Goal: Information Seeking & Learning: Find specific fact

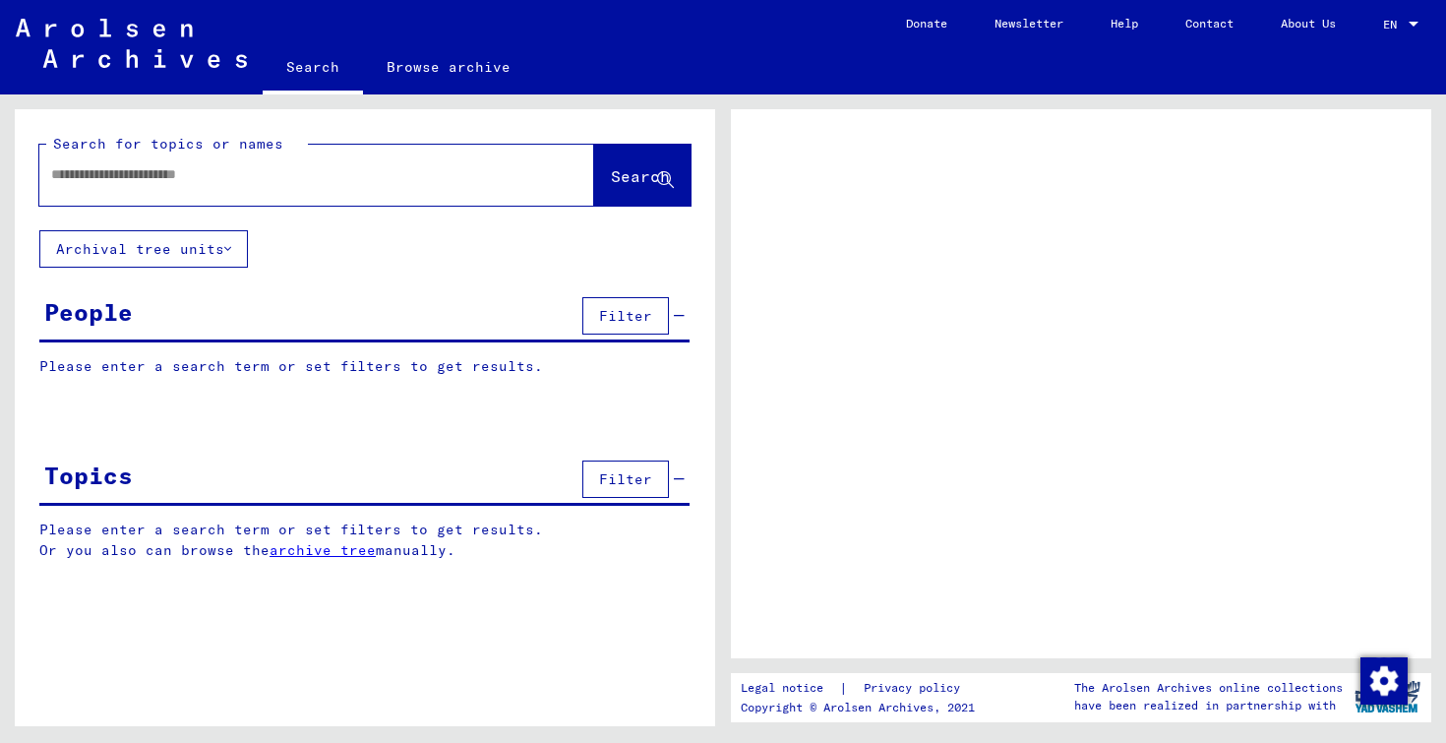
click at [228, 184] on input "text" at bounding box center [299, 174] width 496 height 21
type input "*"
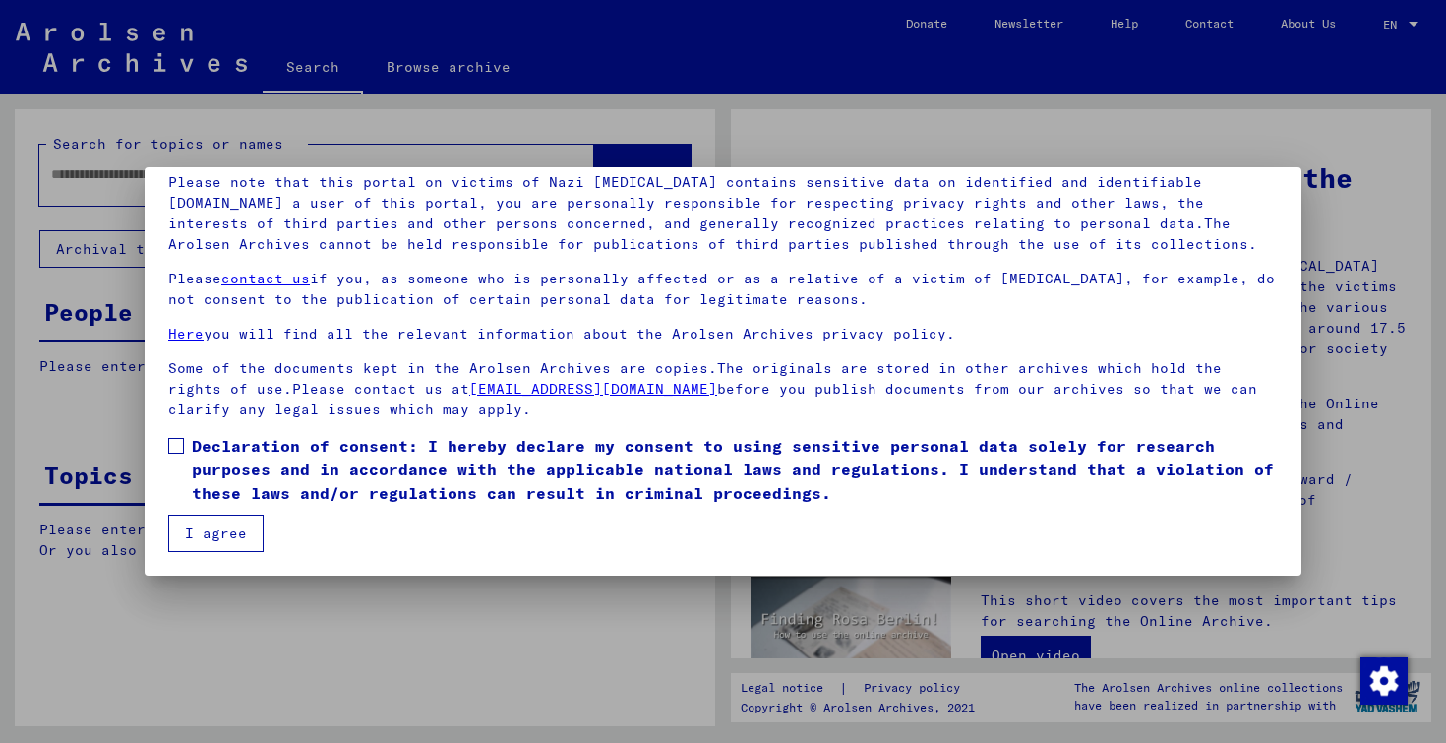
scroll to position [139, 0]
click at [180, 446] on span at bounding box center [176, 446] width 16 height 16
click at [210, 529] on button "I agree" at bounding box center [215, 533] width 95 height 37
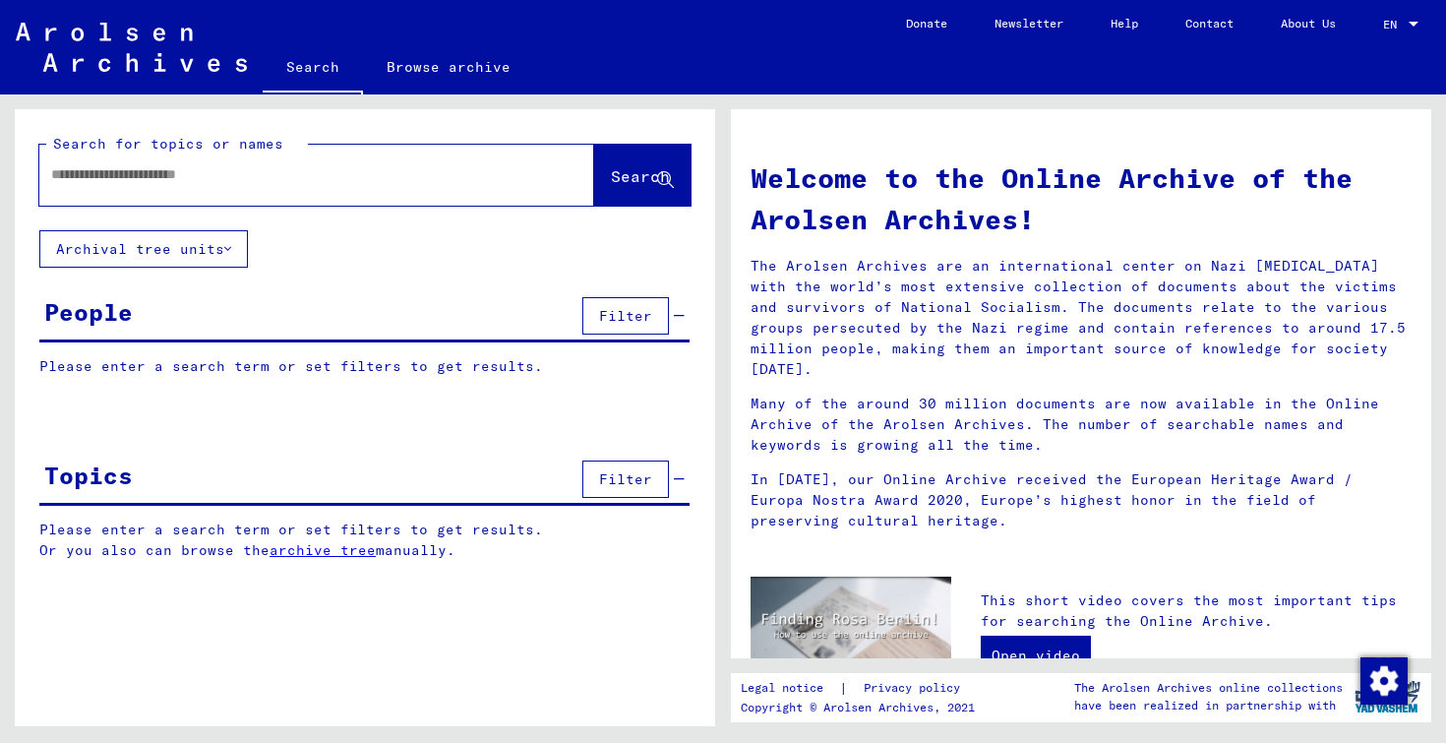
click at [232, 186] on div at bounding box center [287, 174] width 496 height 44
click at [236, 173] on input "text" at bounding box center [293, 174] width 484 height 21
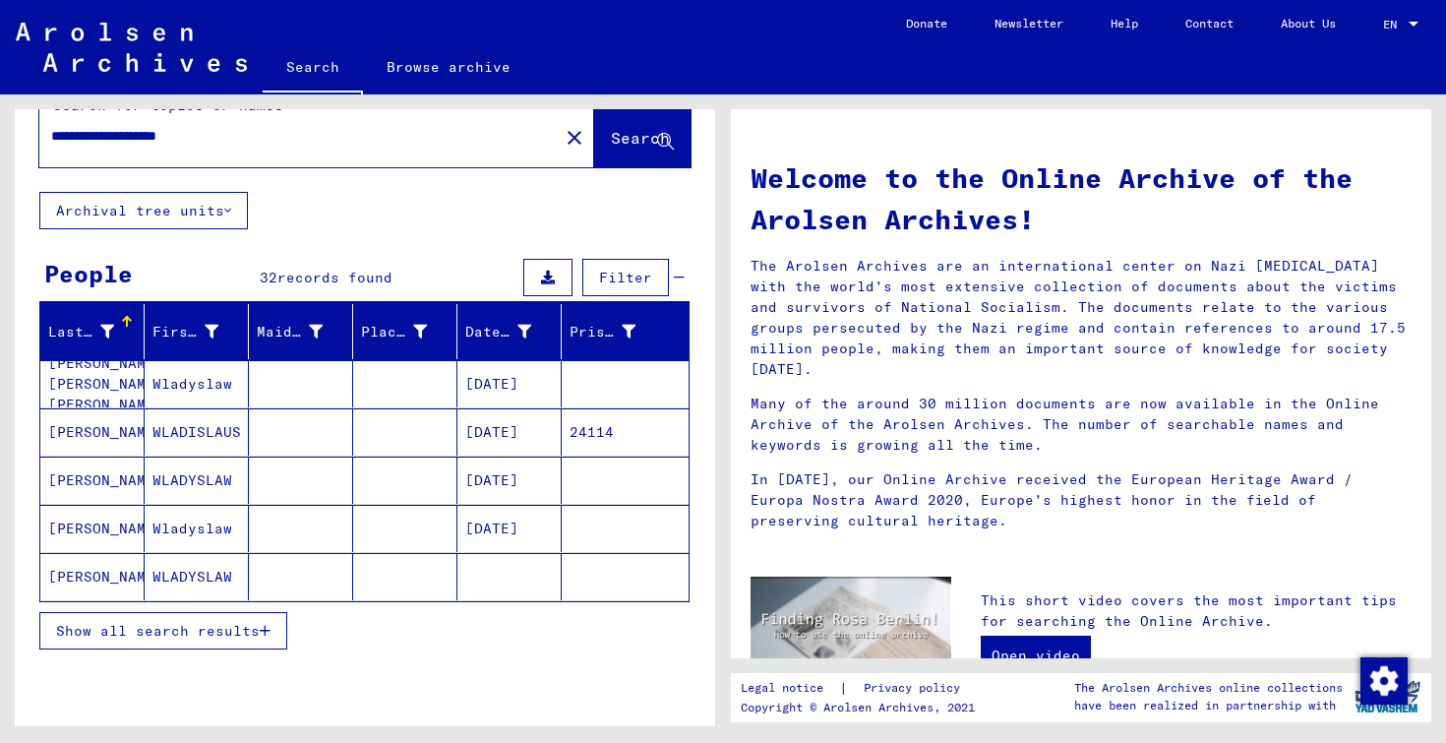
scroll to position [44, 0]
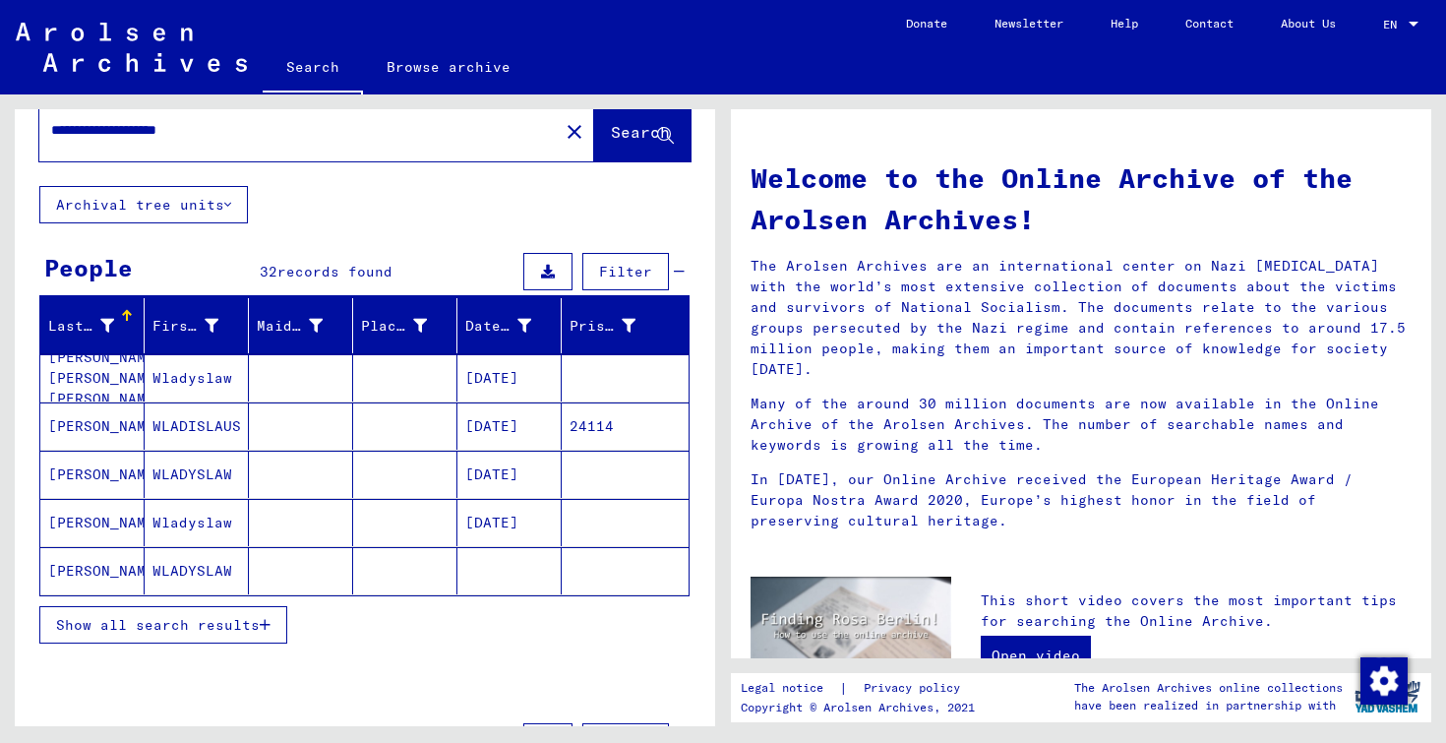
type input "**********"
click at [189, 429] on mat-cell "WLADISLAUS" at bounding box center [197, 425] width 104 height 47
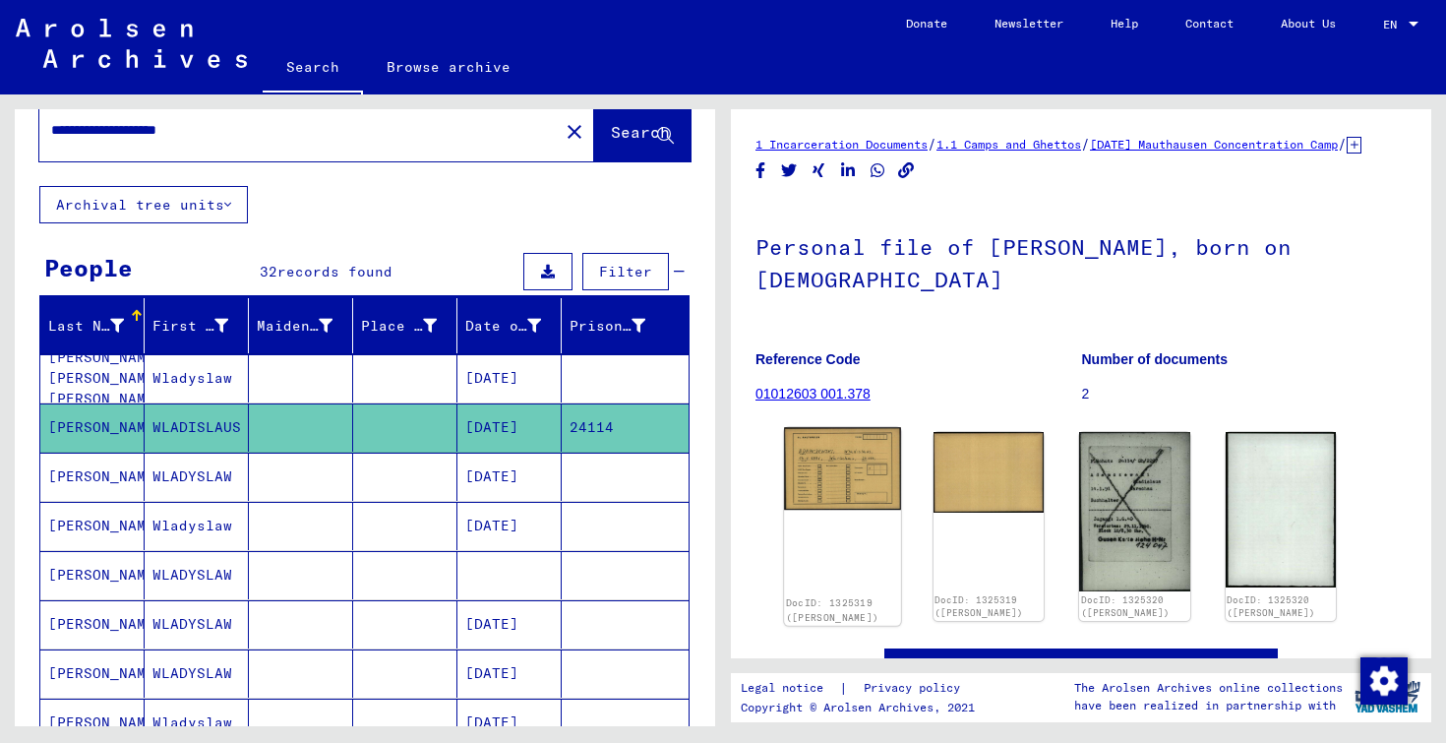
click at [830, 499] on img at bounding box center [842, 468] width 116 height 83
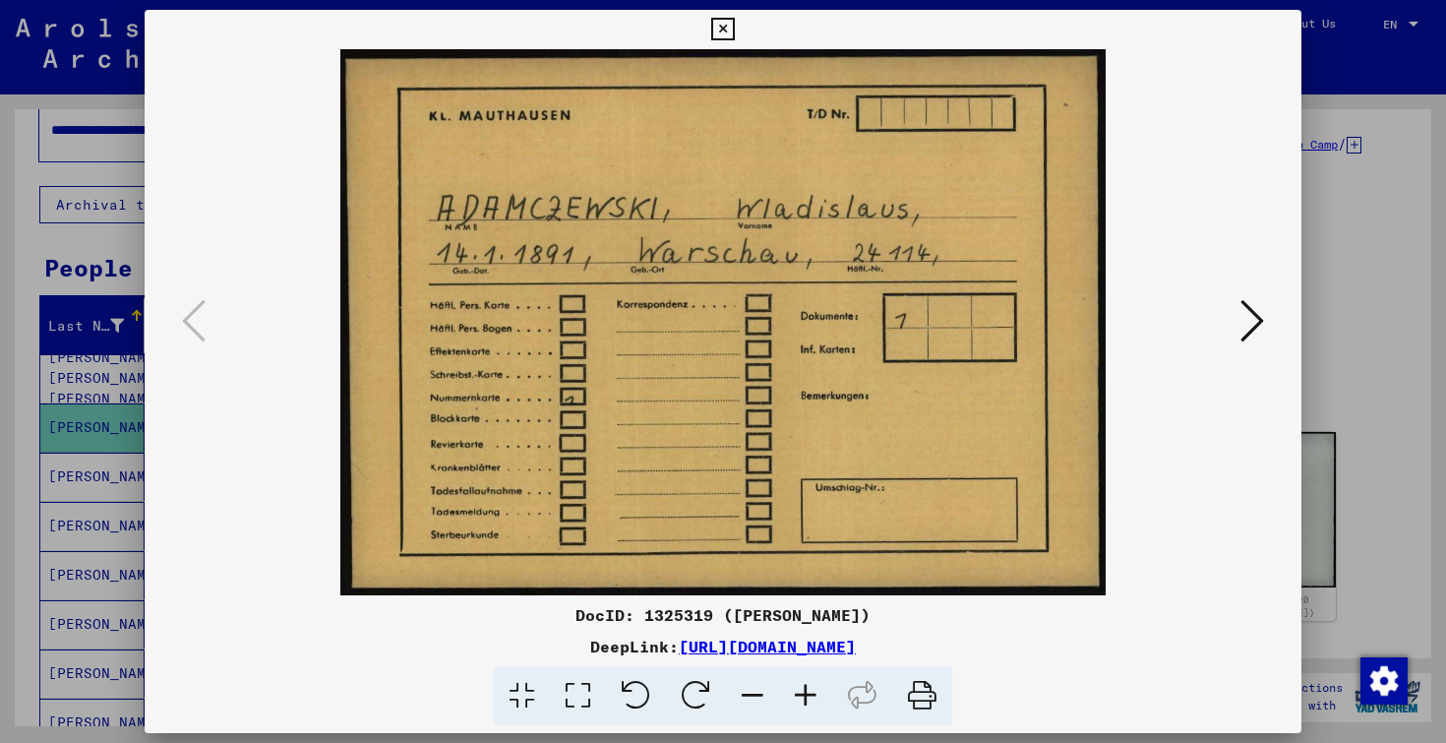
click at [1338, 332] on div at bounding box center [723, 371] width 1446 height 743
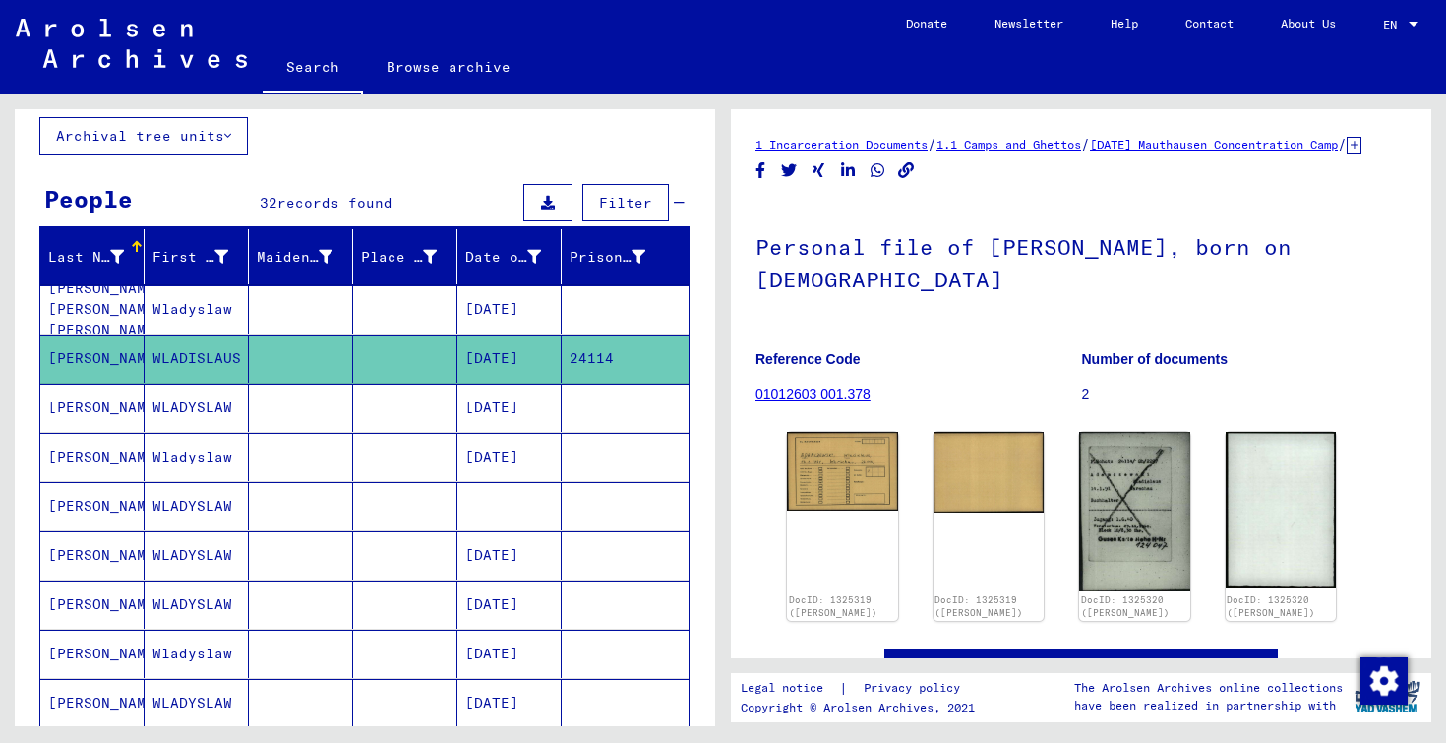
scroll to position [115, 0]
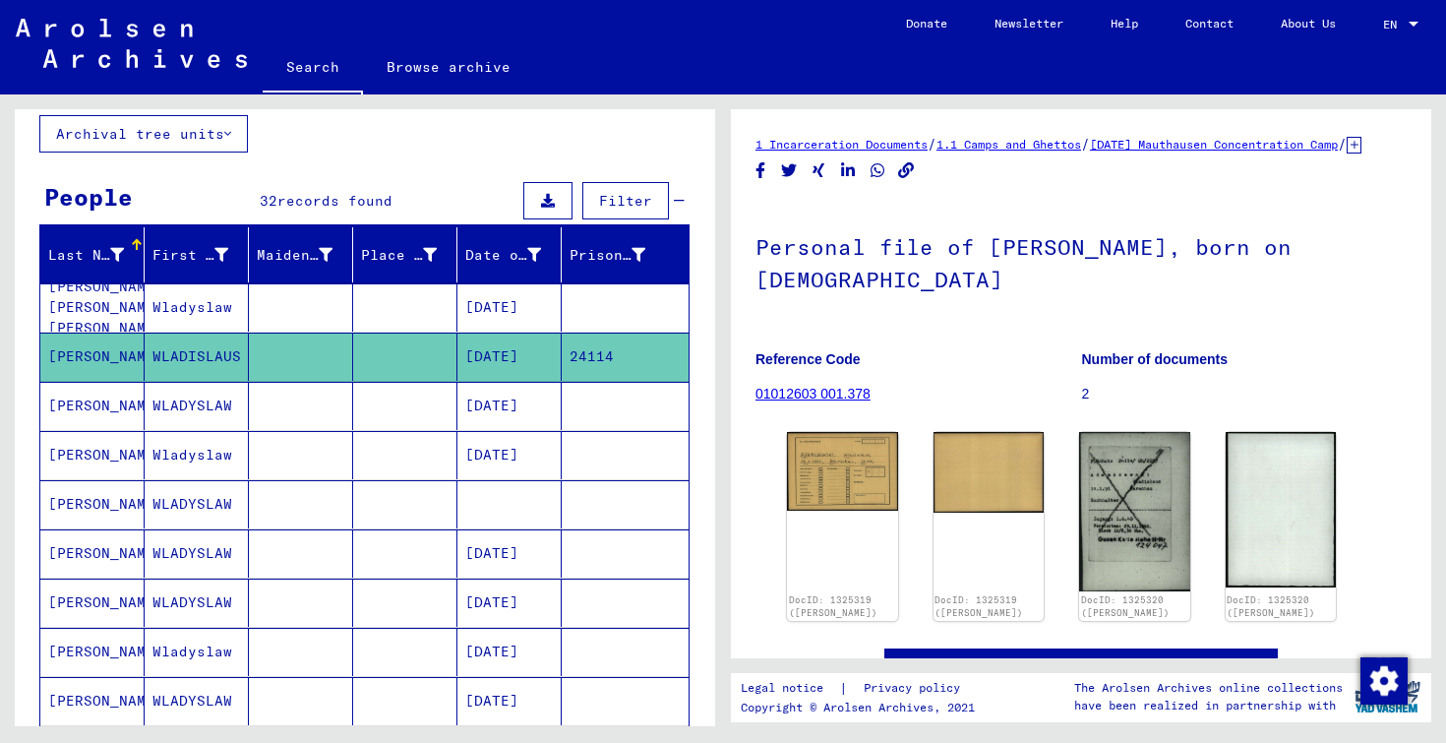
click at [396, 504] on mat-cell at bounding box center [405, 504] width 104 height 48
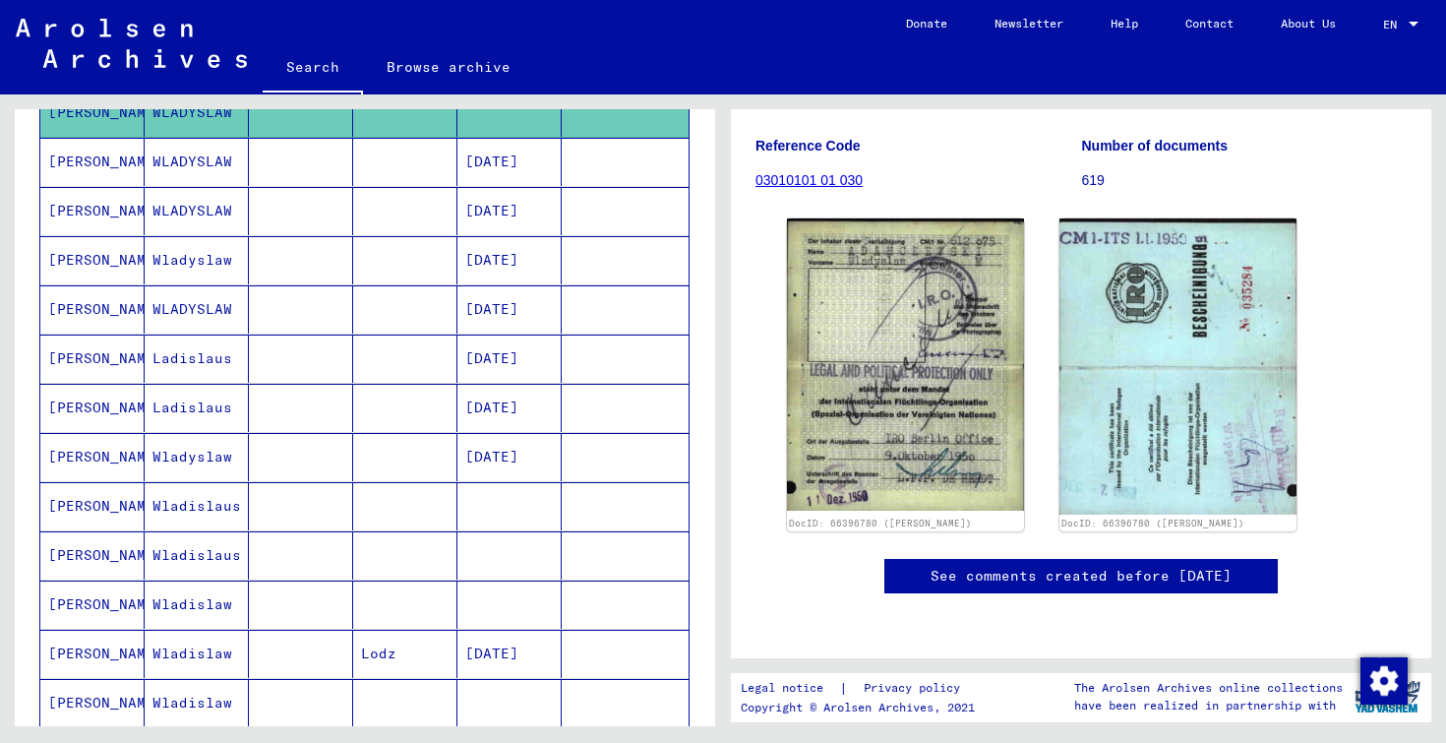
scroll to position [508, 0]
click at [394, 504] on mat-cell at bounding box center [405, 505] width 104 height 48
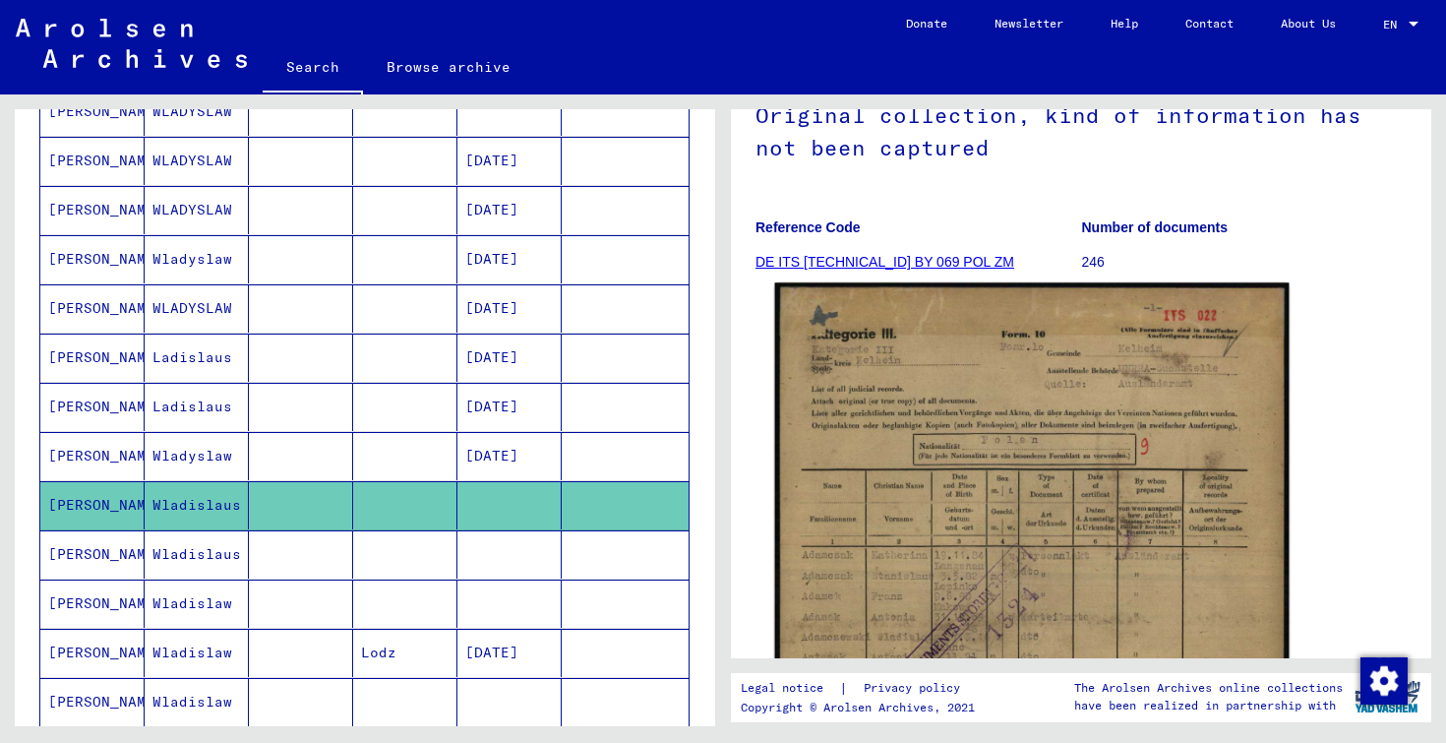
scroll to position [200, 0]
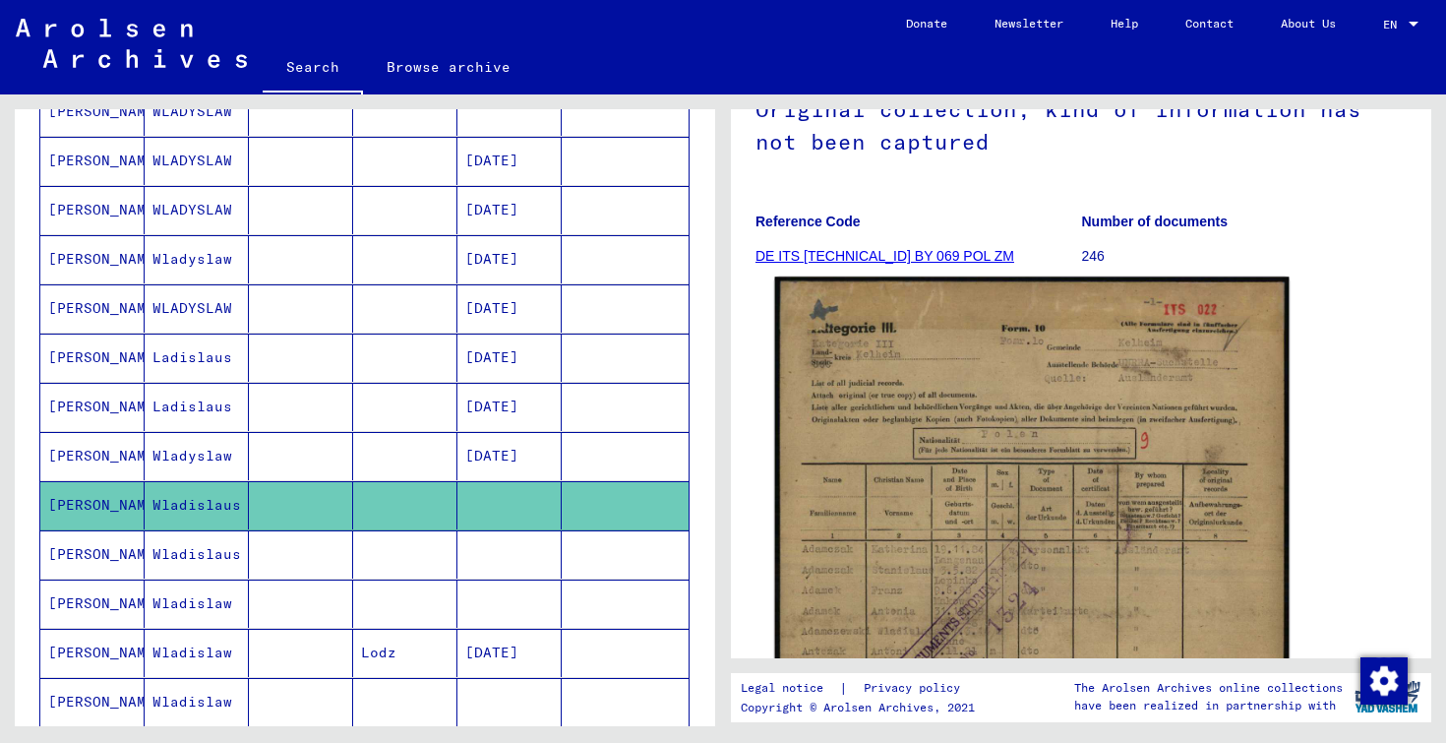
click at [943, 472] on img at bounding box center [1032, 634] width 515 height 716
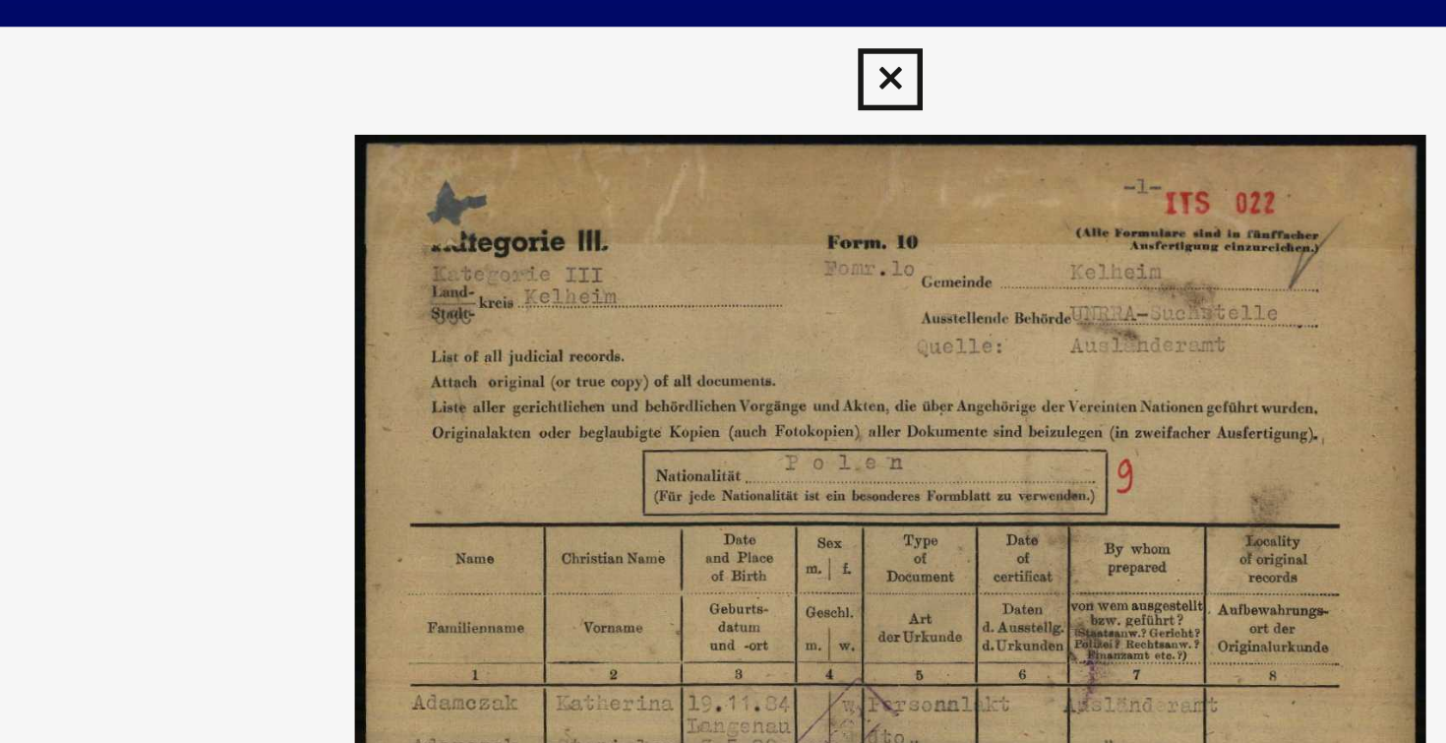
scroll to position [0, 0]
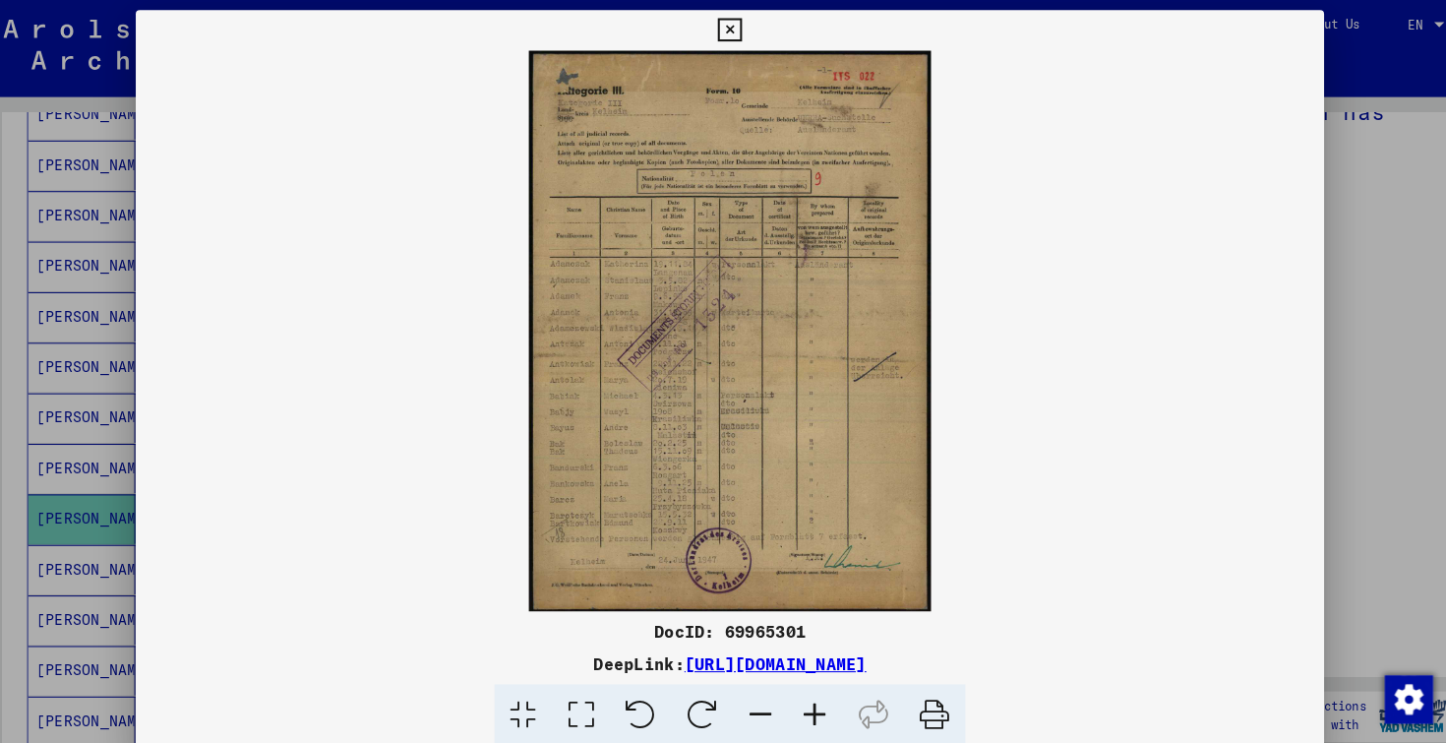
click at [109, 485] on div at bounding box center [723, 371] width 1446 height 743
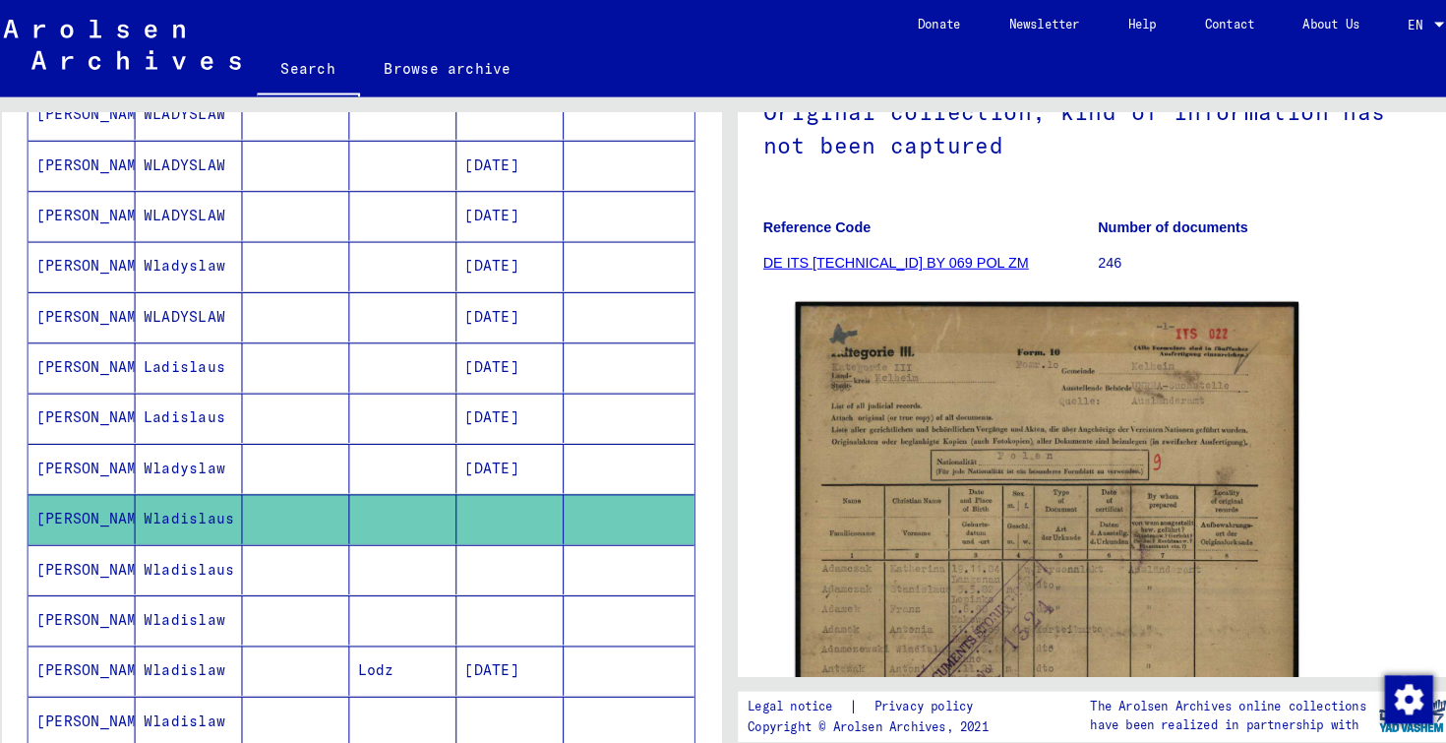
click at [109, 485] on mat-cell "[PERSON_NAME]" at bounding box center [92, 505] width 104 height 48
click at [364, 539] on mat-cell at bounding box center [405, 554] width 104 height 48
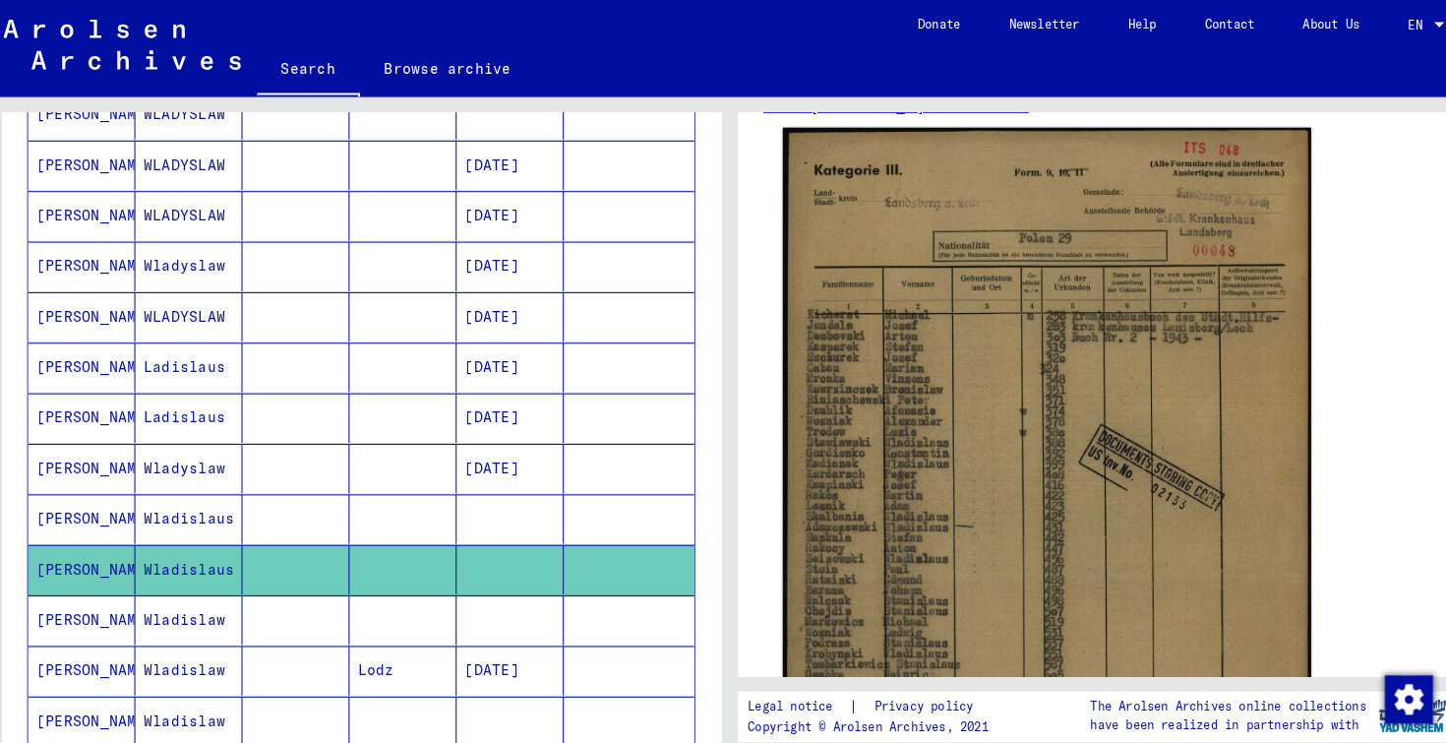
scroll to position [360, 0]
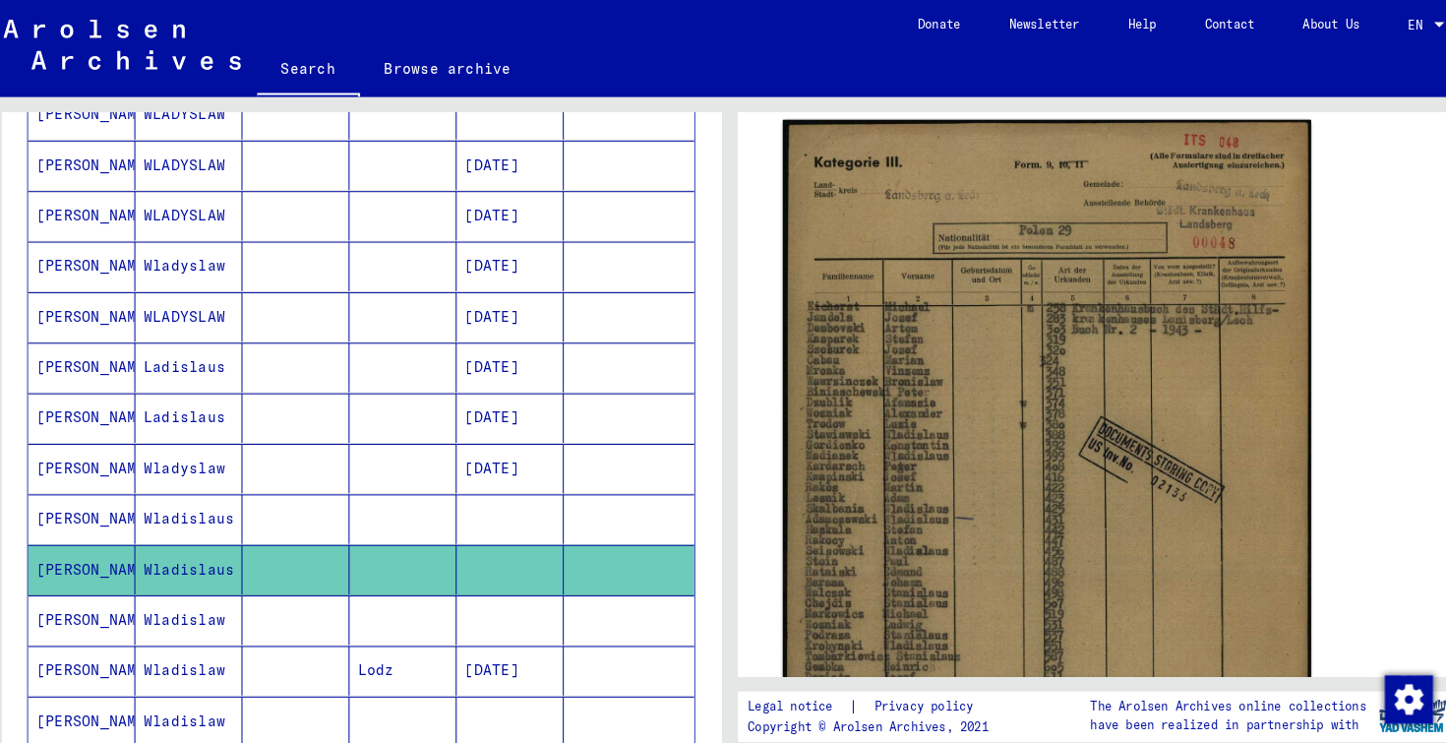
click at [906, 385] on img at bounding box center [1032, 469] width 515 height 705
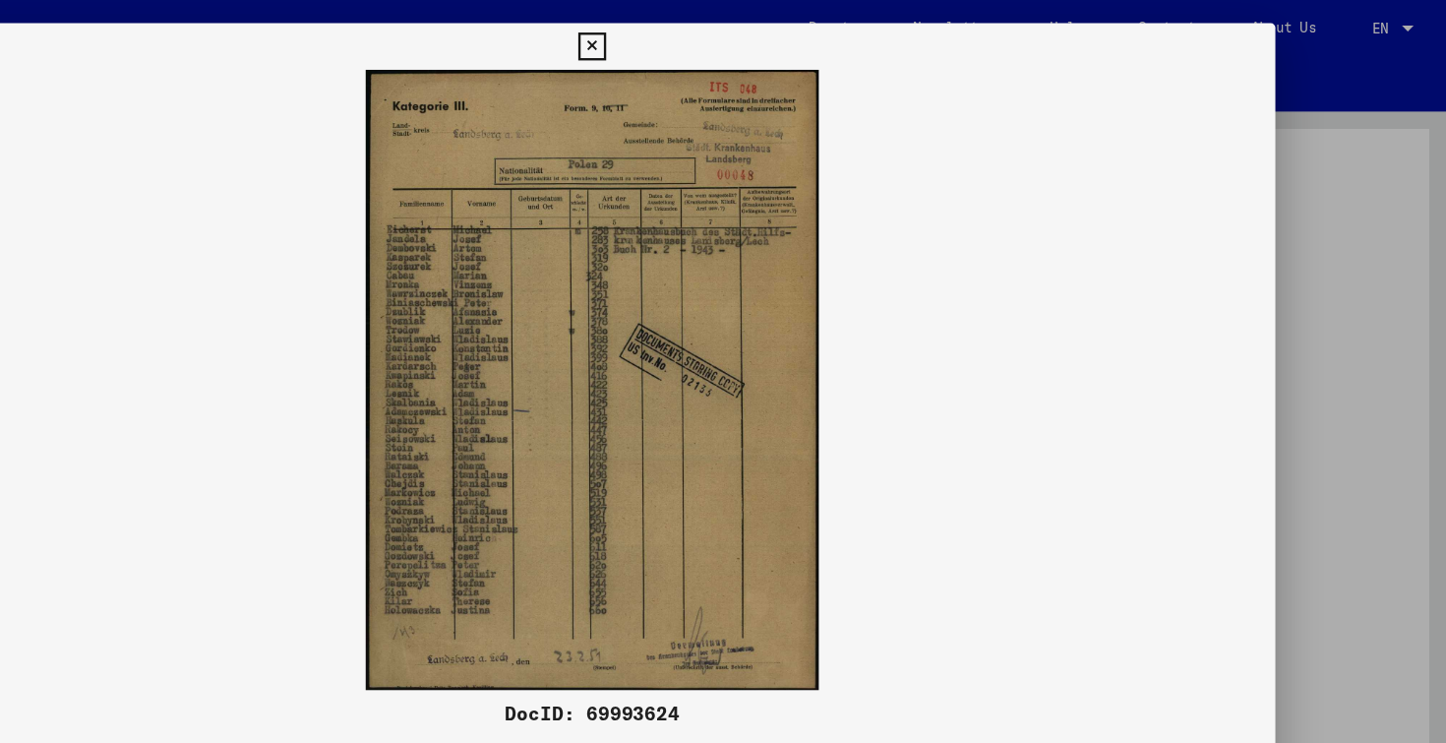
scroll to position [0, 0]
click at [734, 43] on icon at bounding box center [722, 40] width 23 height 24
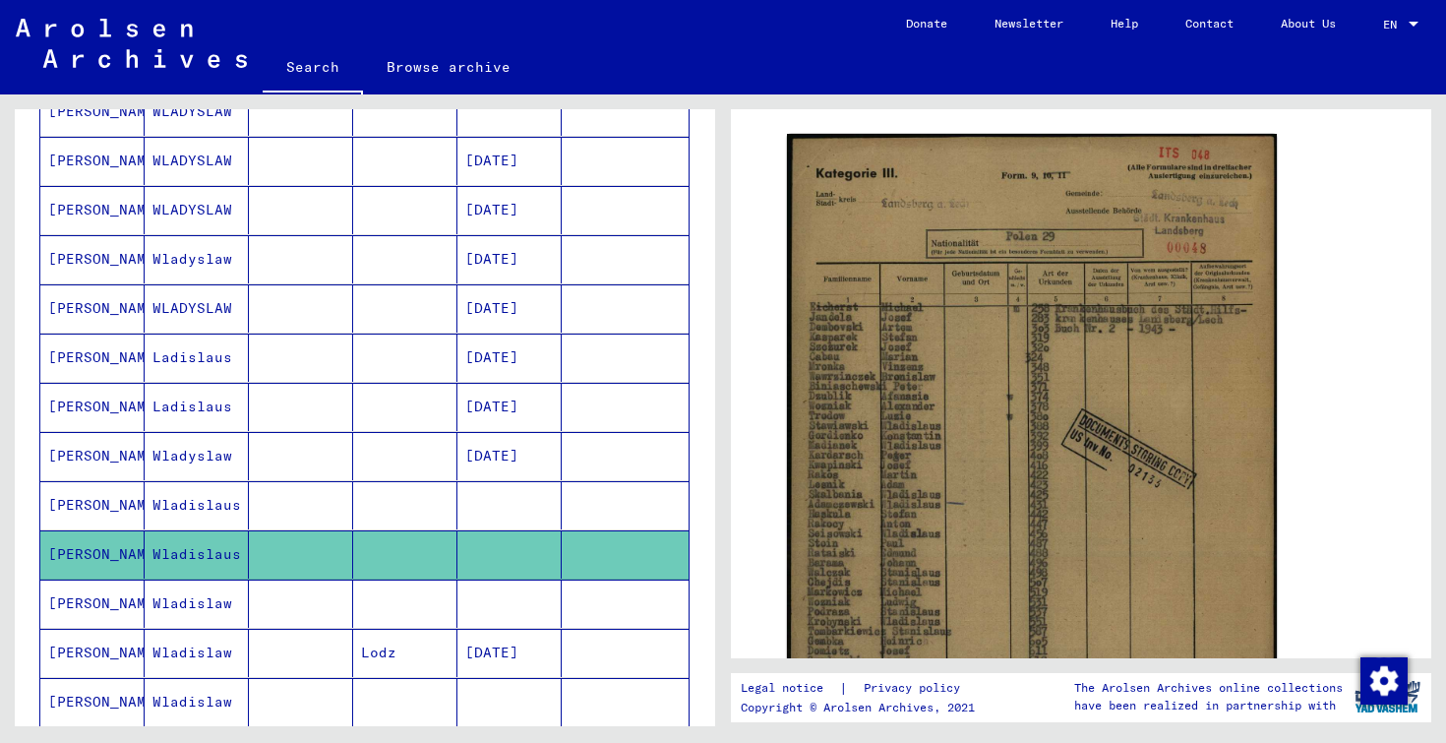
click at [337, 587] on mat-cell at bounding box center [301, 603] width 104 height 48
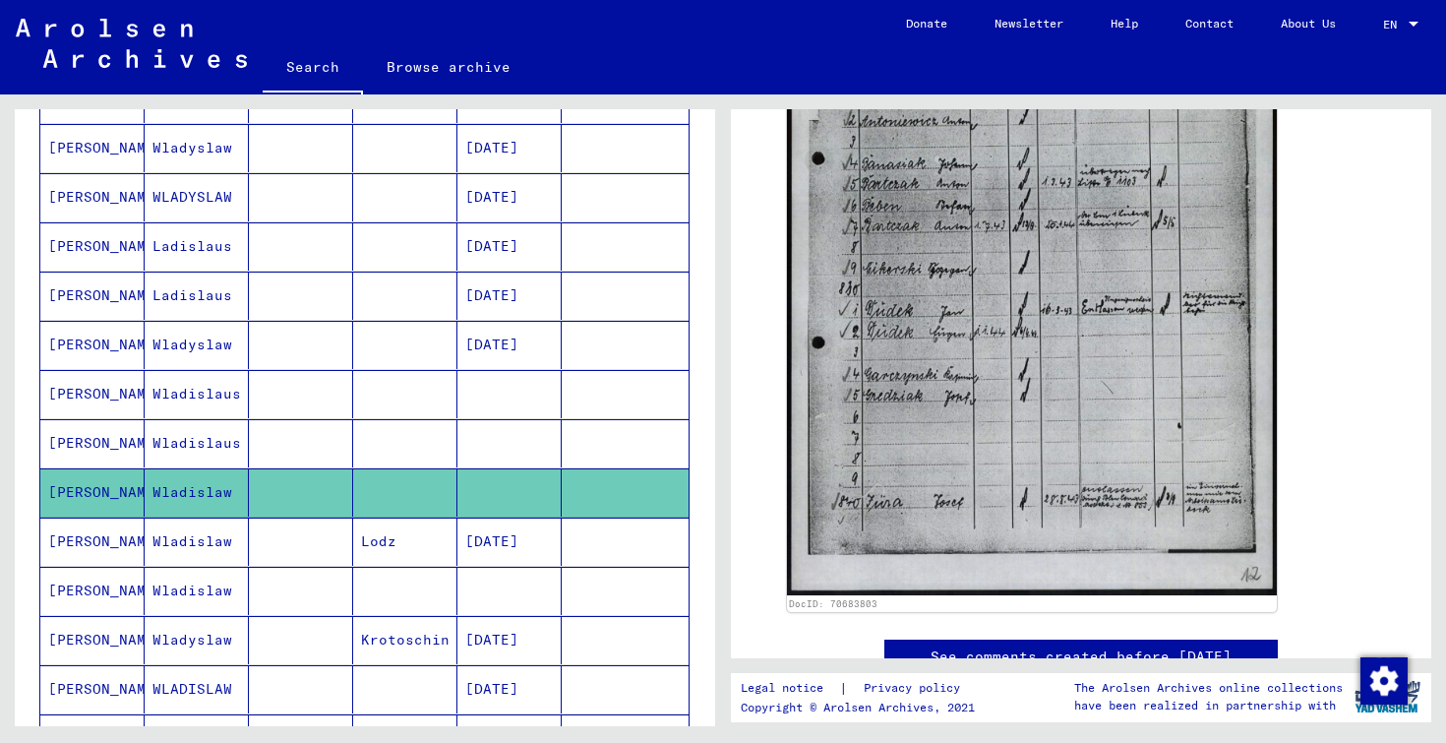
scroll to position [669, 0]
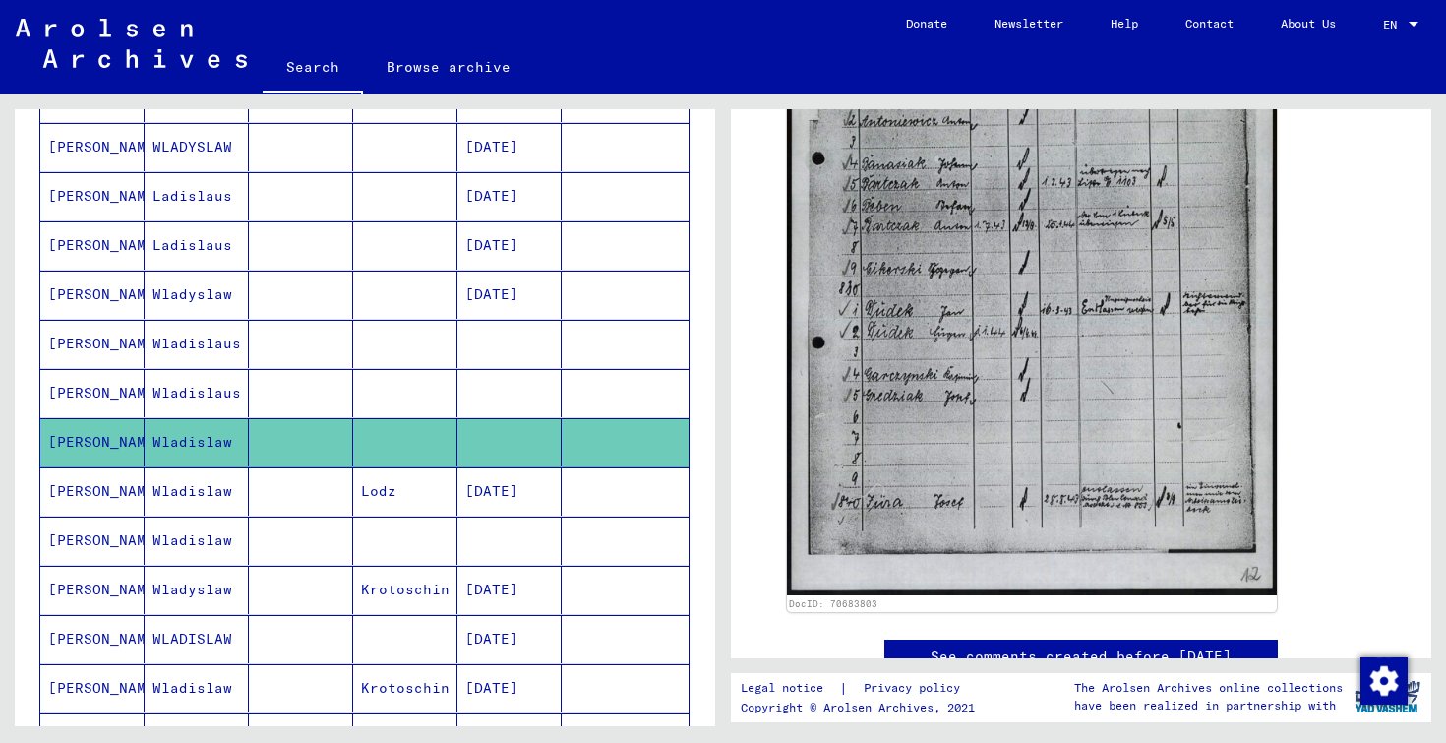
click at [320, 538] on mat-cell at bounding box center [301, 541] width 104 height 48
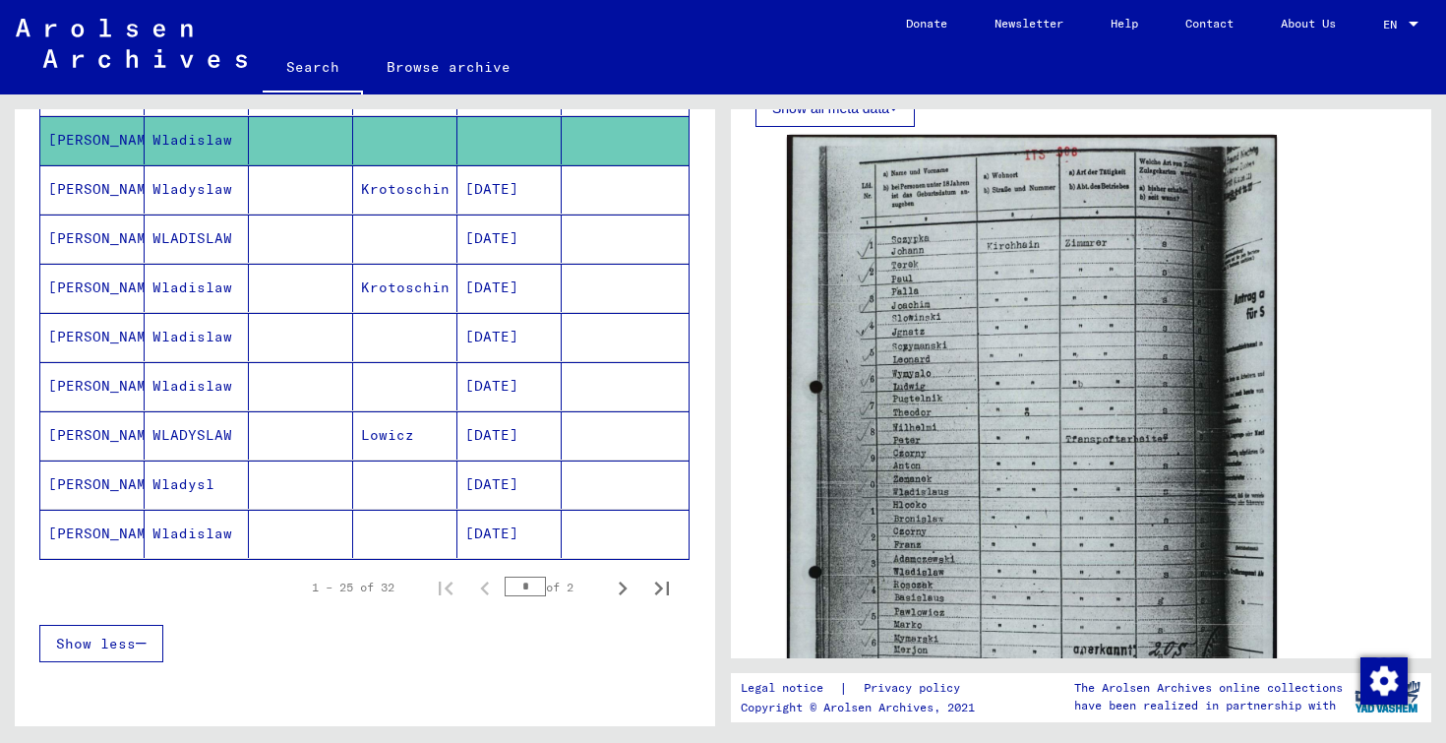
scroll to position [1071, 0]
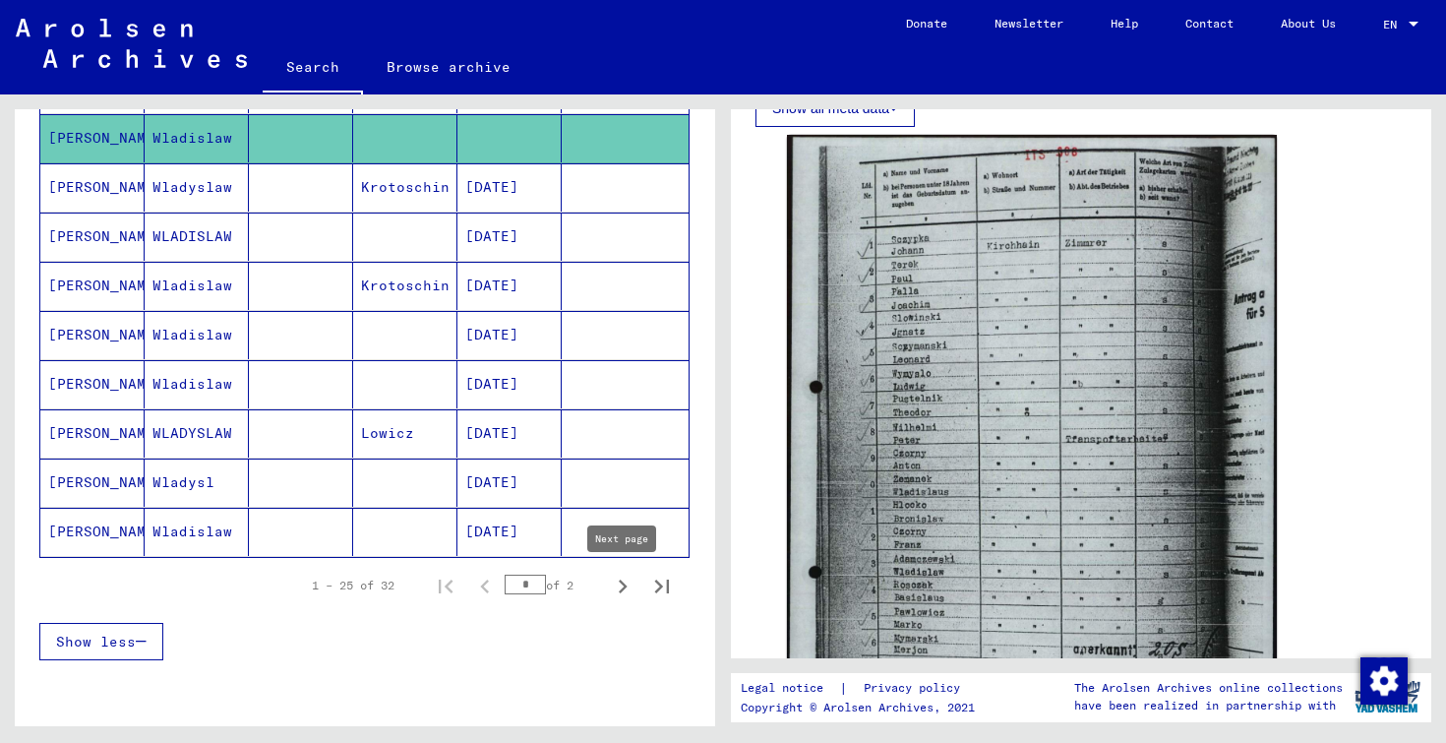
click at [622, 585] on icon "Next page" at bounding box center [623, 587] width 28 height 28
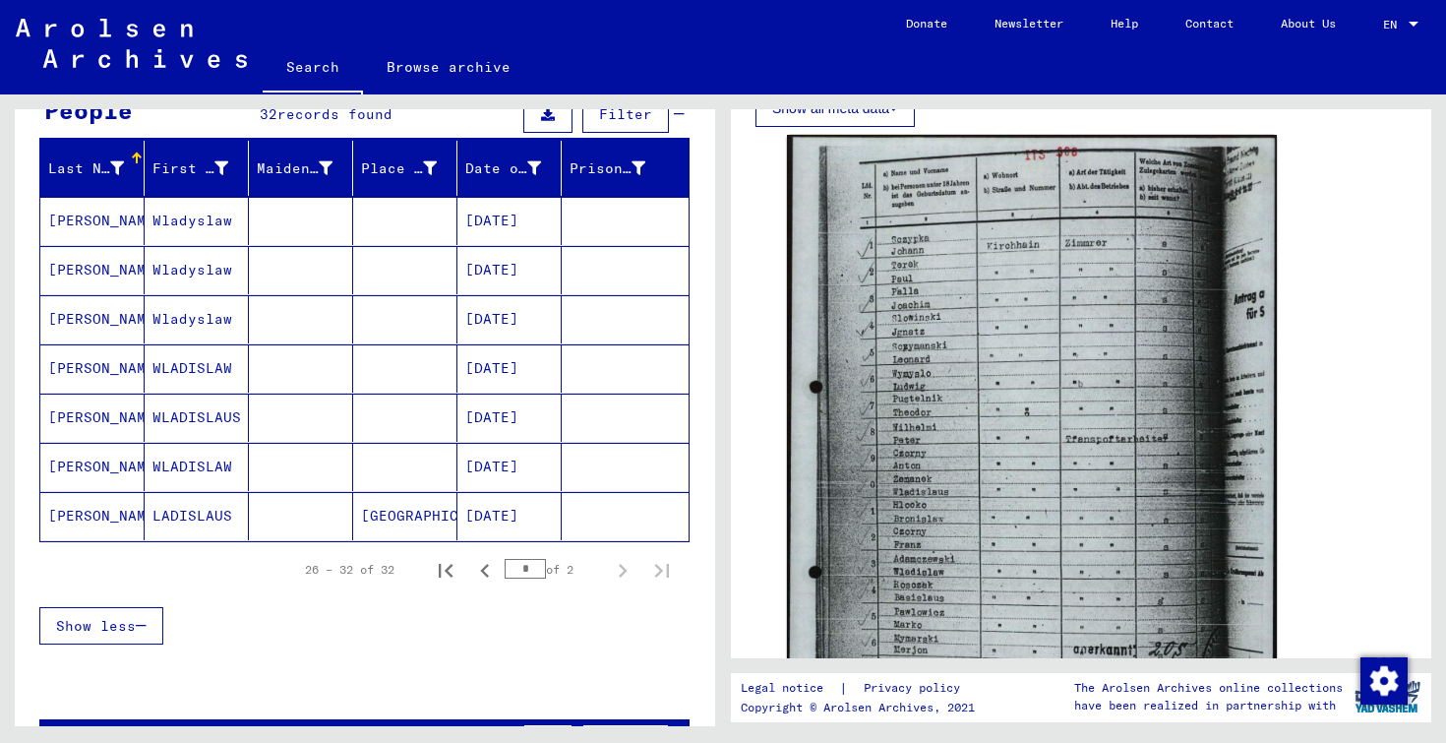
scroll to position [209, 0]
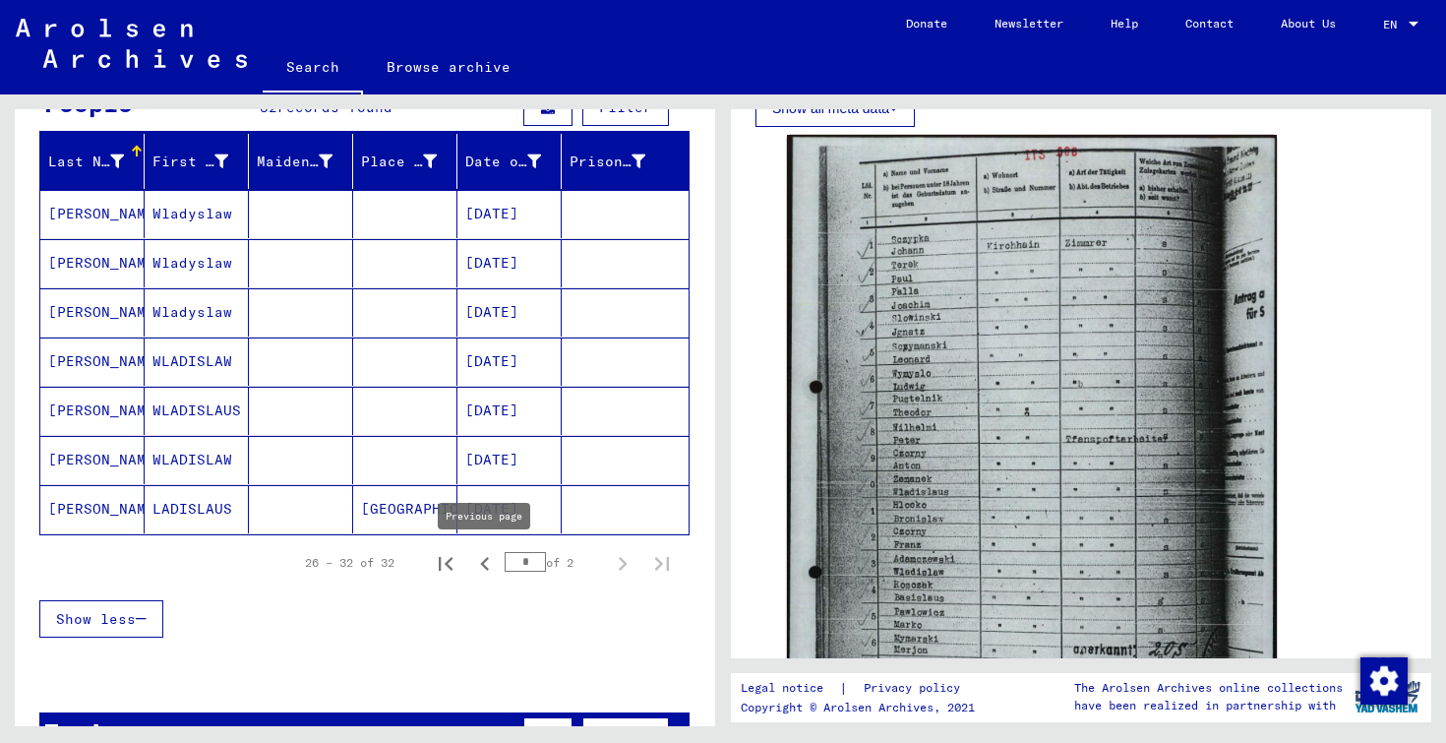
click at [494, 565] on icon "Previous page" at bounding box center [485, 564] width 28 height 28
type input "*"
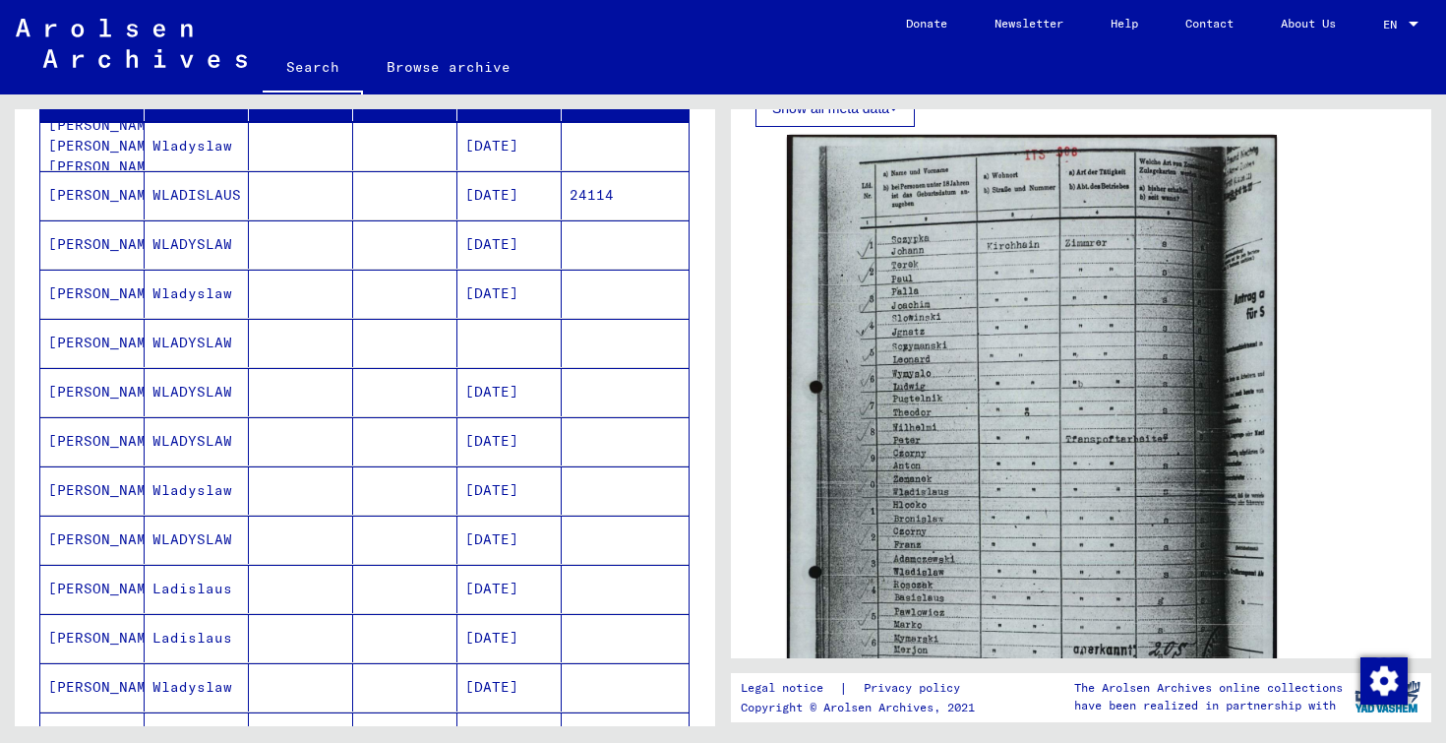
scroll to position [277, 0]
click at [377, 351] on mat-cell at bounding box center [405, 342] width 104 height 48
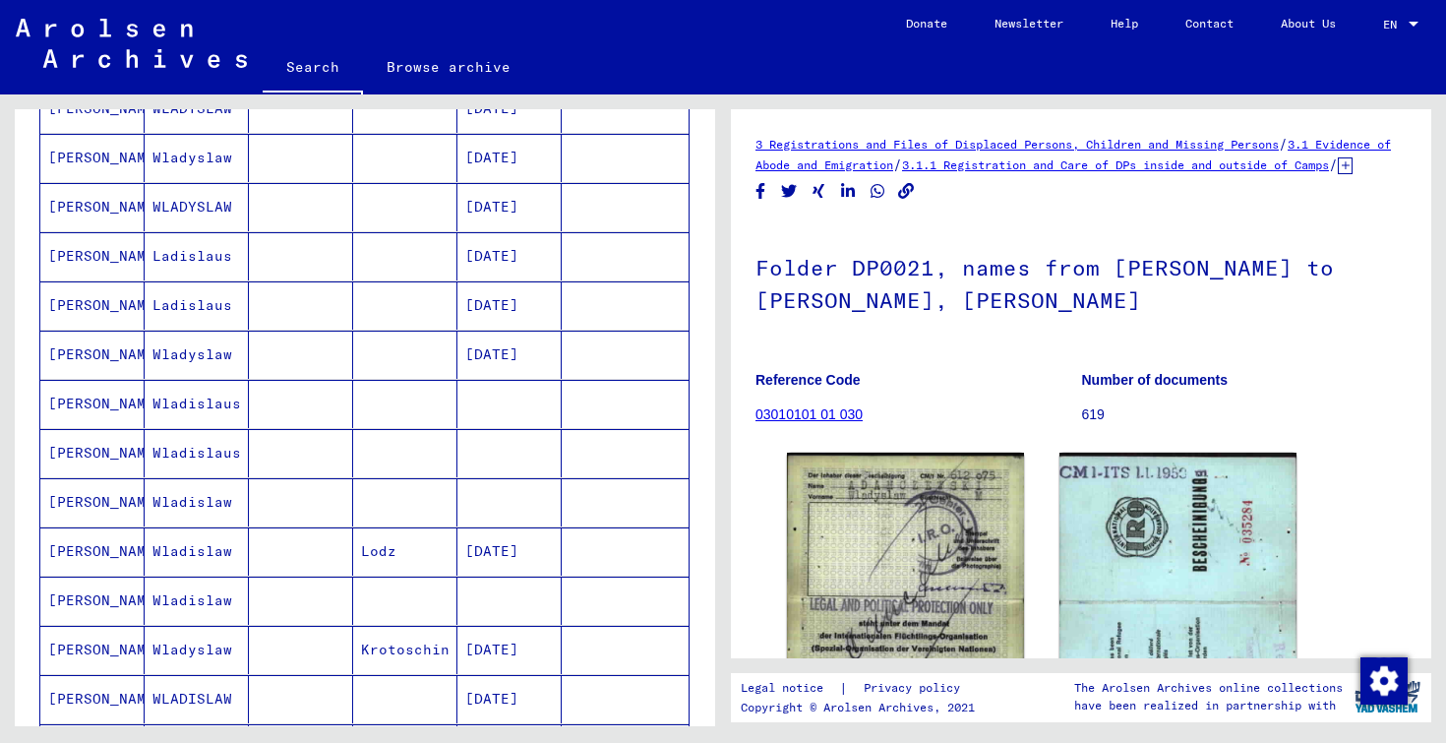
scroll to position [663, 0]
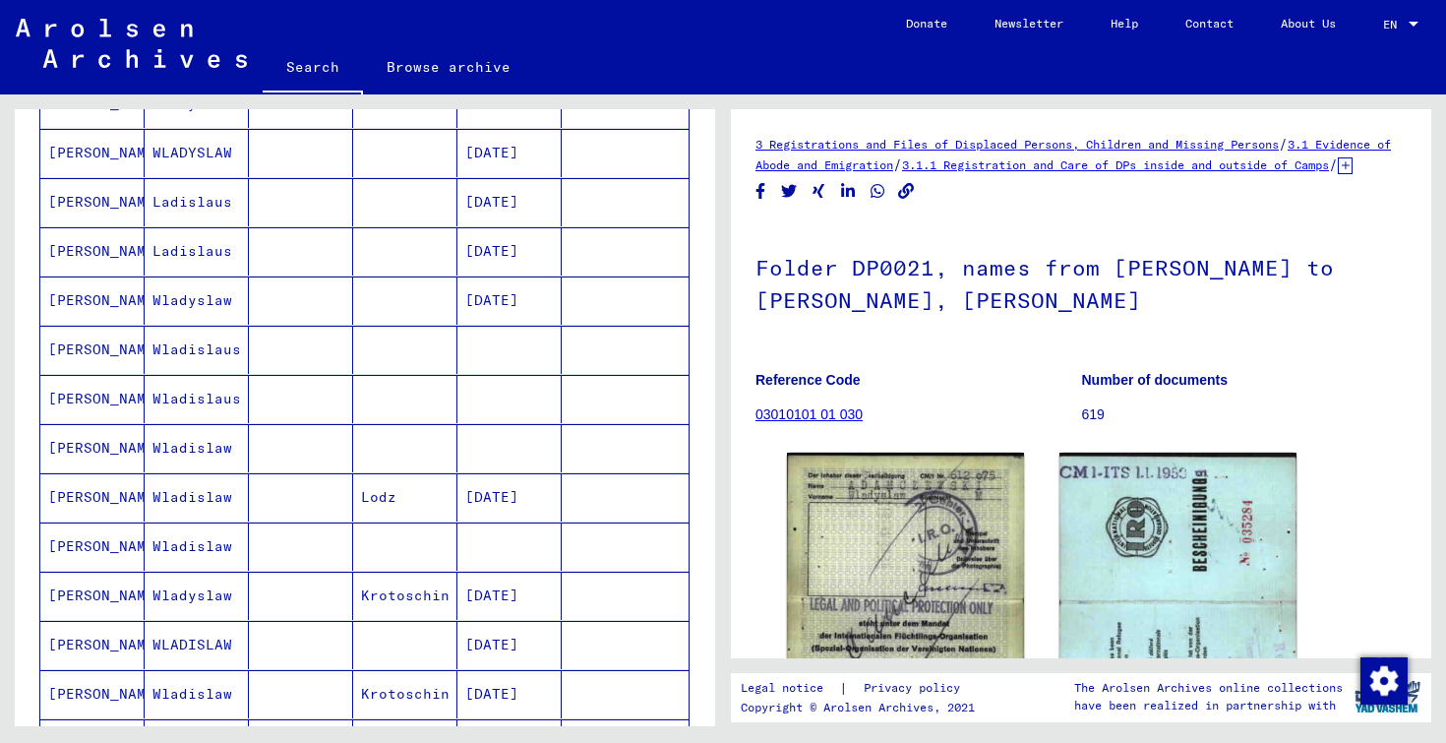
click at [389, 559] on mat-cell at bounding box center [405, 546] width 104 height 48
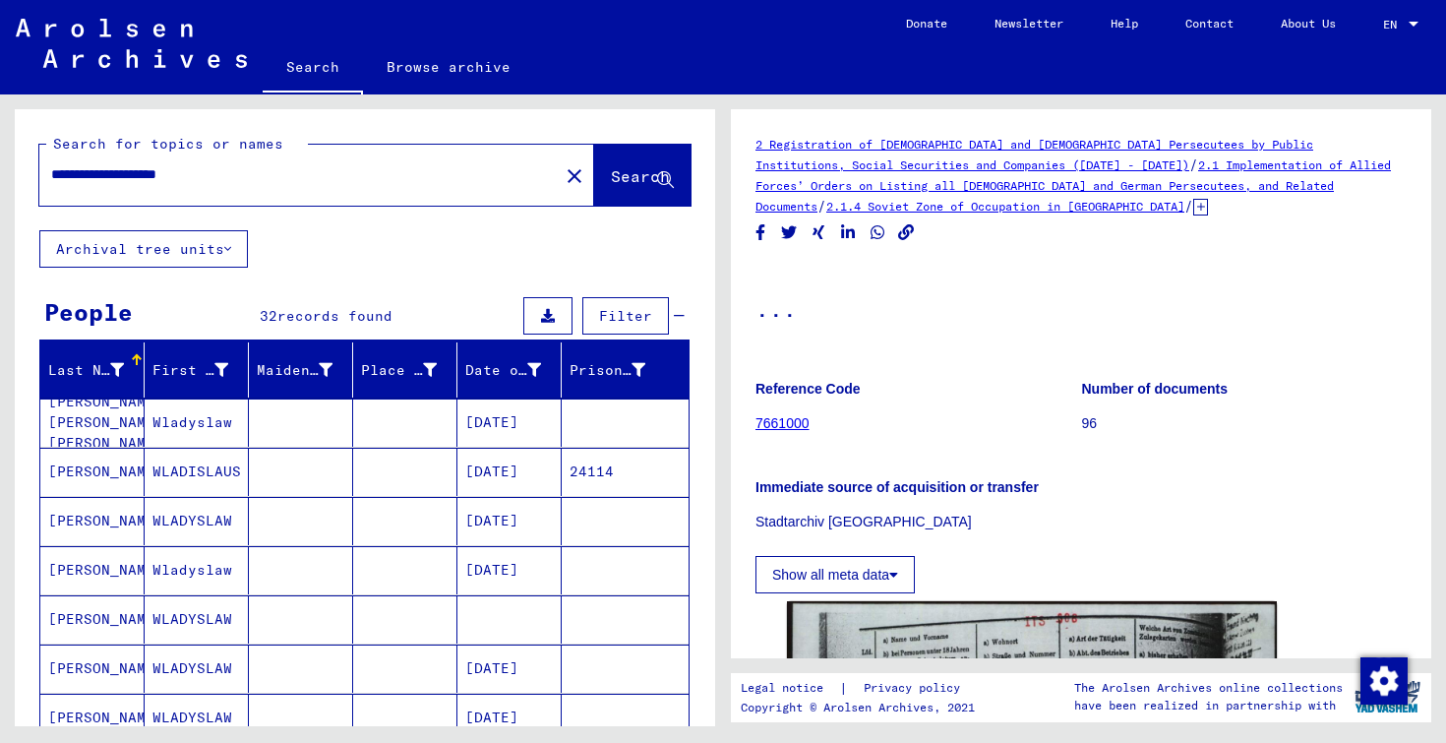
drag, startPoint x: 263, startPoint y: 169, endPoint x: 153, endPoint y: 170, distance: 109.2
click at [153, 170] on input "**********" at bounding box center [299, 174] width 496 height 21
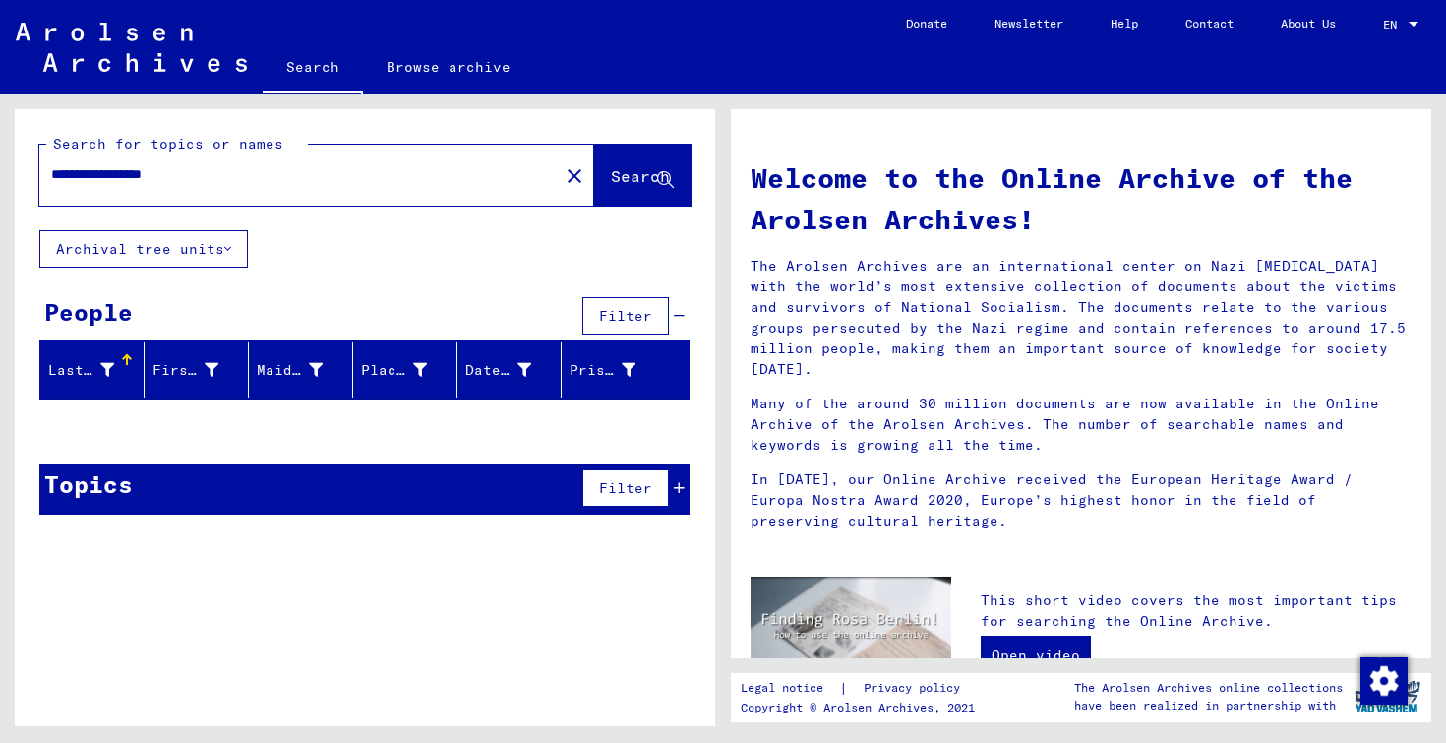
click at [276, 410] on div "Last Name First Name Maiden Name Place of Birth Date of Birth Prisoner # Signat…" at bounding box center [365, 378] width 701 height 73
drag, startPoint x: 227, startPoint y: 168, endPoint x: 155, endPoint y: 175, distance: 72.2
click at [155, 175] on input "**********" at bounding box center [293, 174] width 484 height 21
click at [294, 258] on div "**********" at bounding box center [365, 319] width 701 height 421
click at [246, 187] on div "**********" at bounding box center [287, 174] width 496 height 44
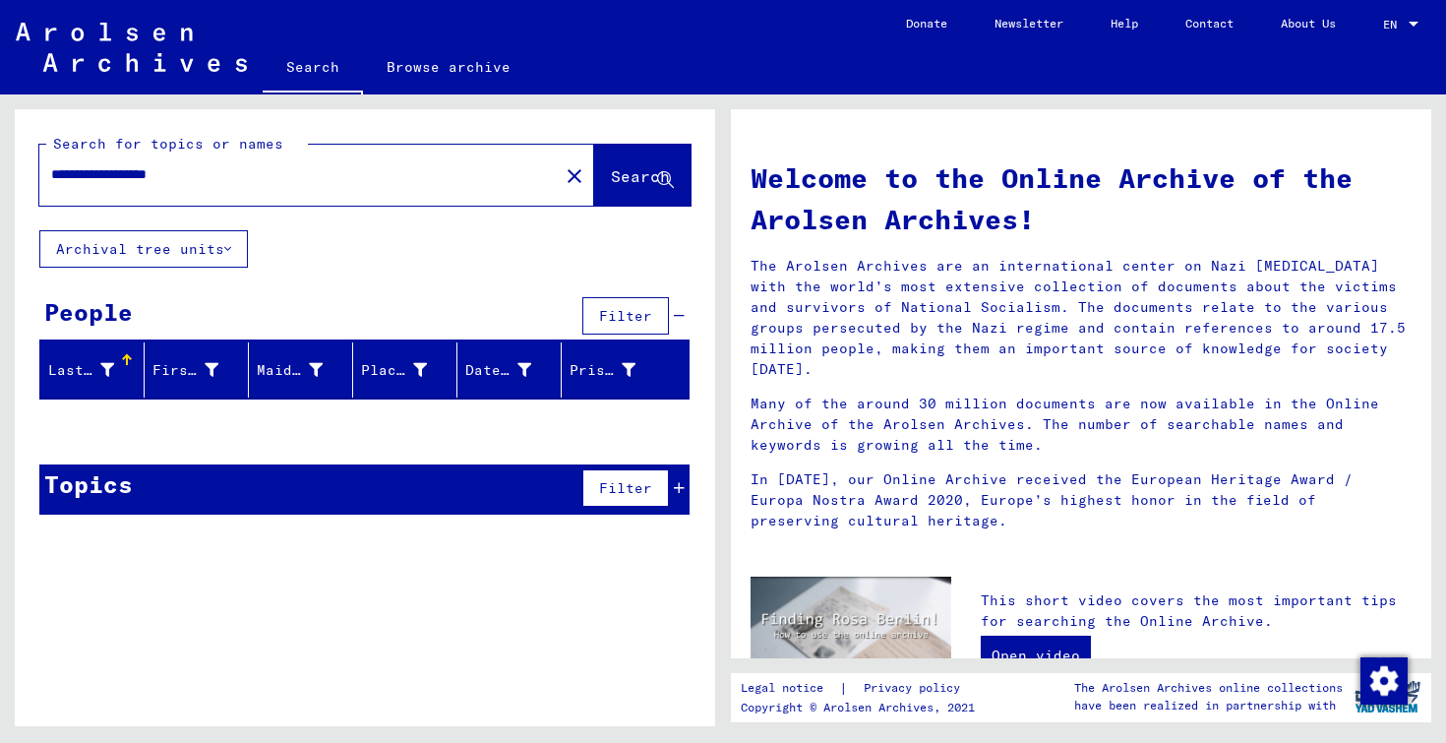
drag, startPoint x: 238, startPoint y: 180, endPoint x: 30, endPoint y: 157, distance: 208.8
click at [30, 157] on div "**********" at bounding box center [365, 169] width 701 height 121
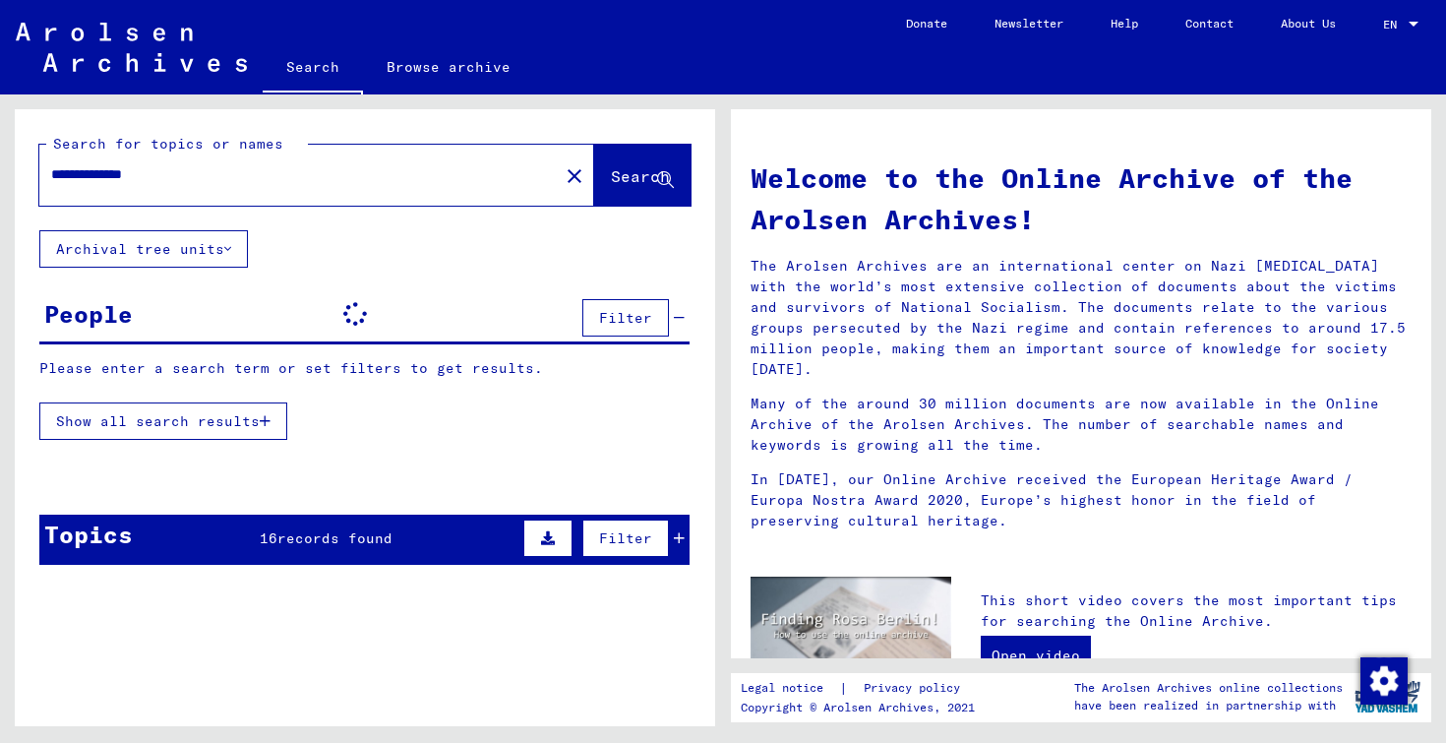
type input "**********"
click at [462, 271] on div "**********" at bounding box center [365, 344] width 701 height 471
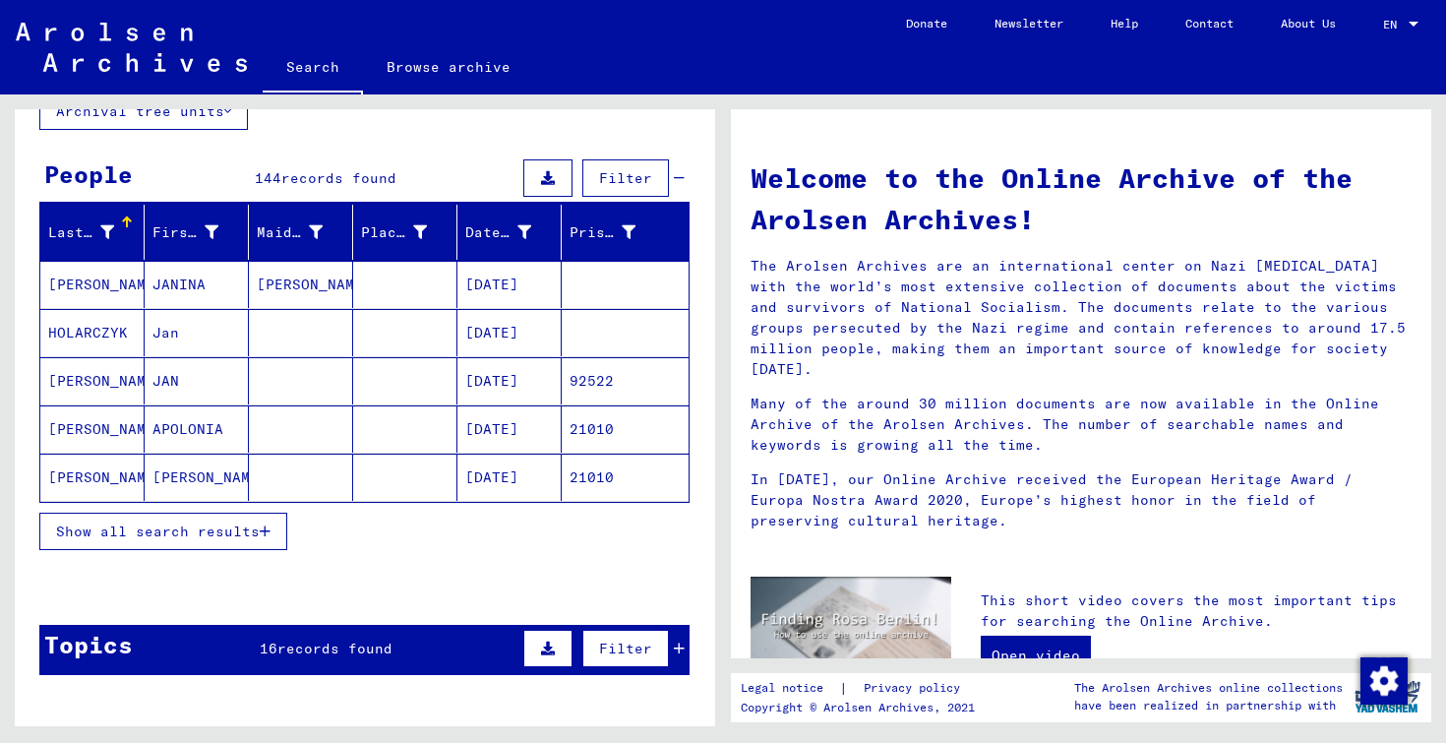
scroll to position [153, 0]
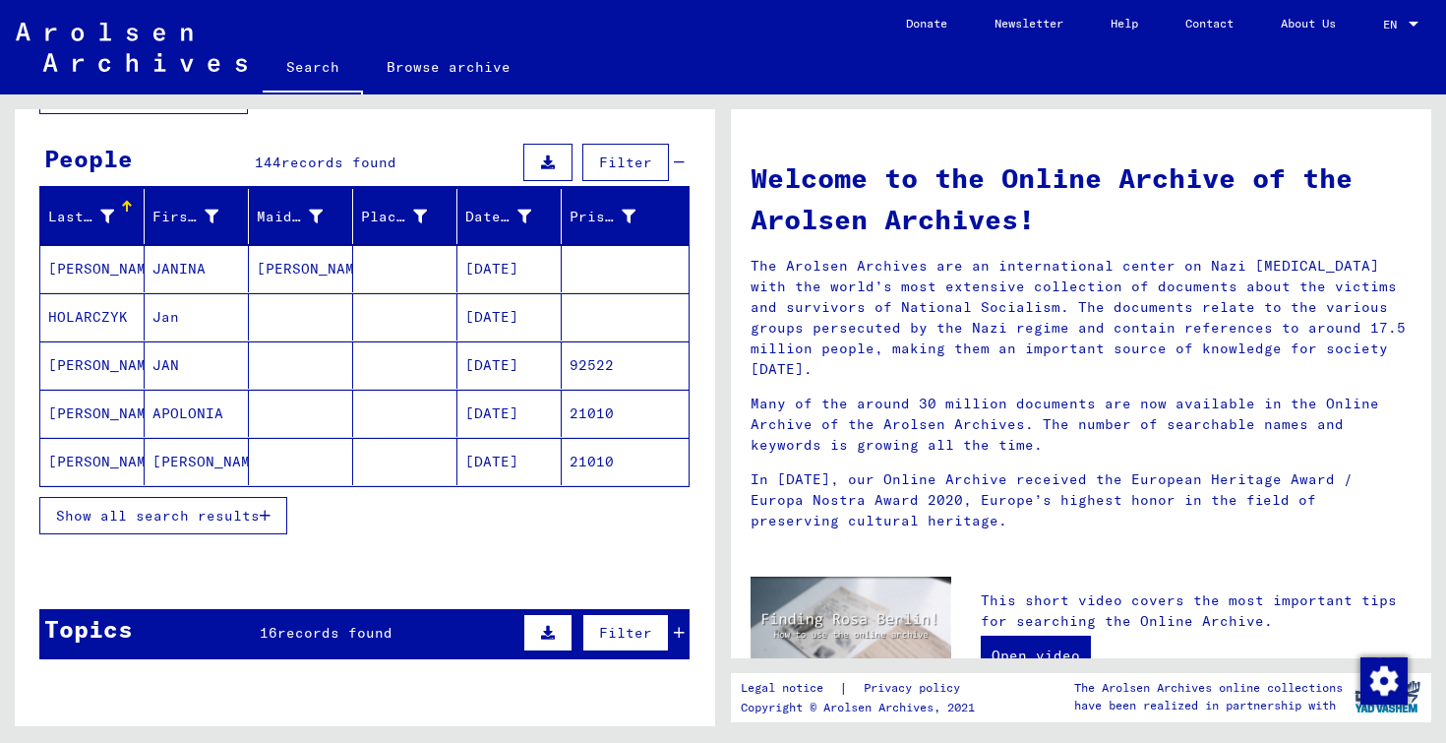
click at [277, 513] on button "Show all search results" at bounding box center [163, 515] width 248 height 37
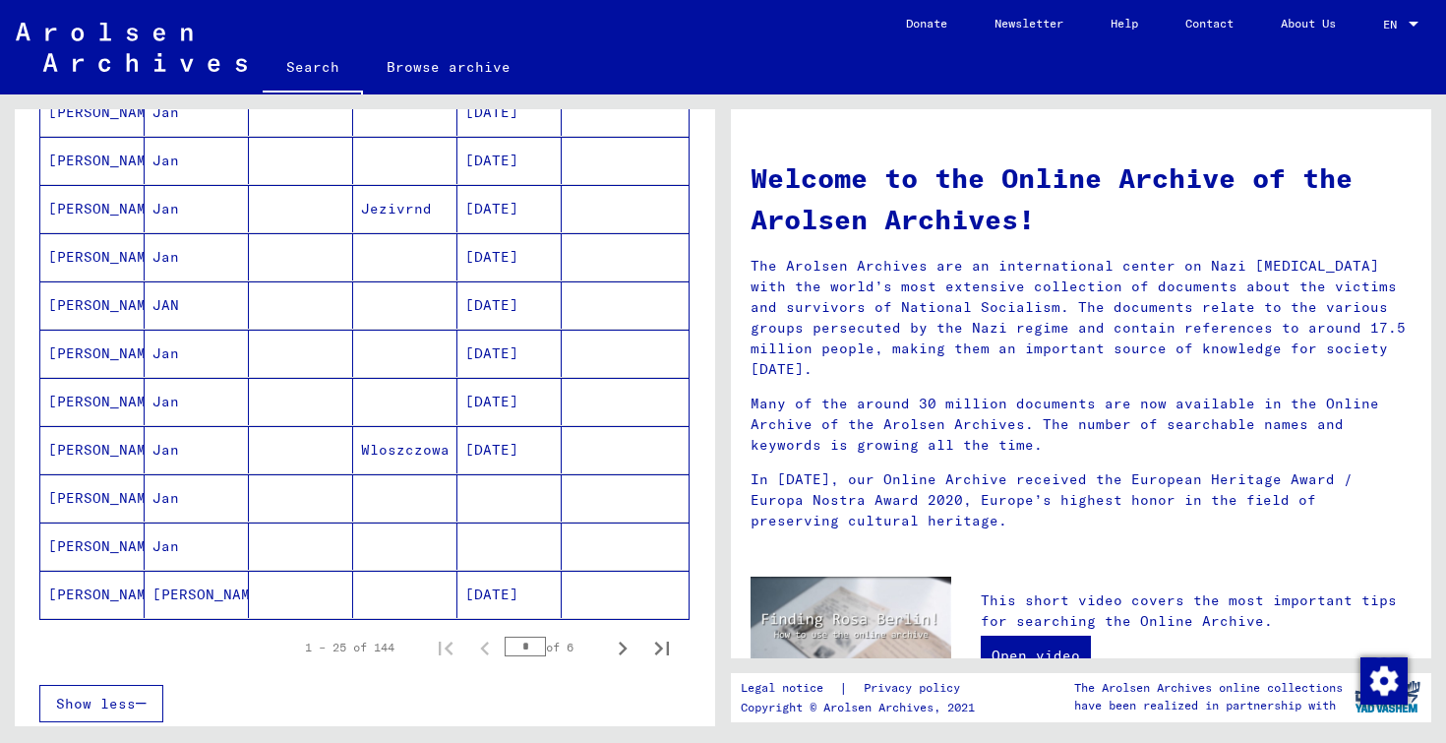
scroll to position [997, 0]
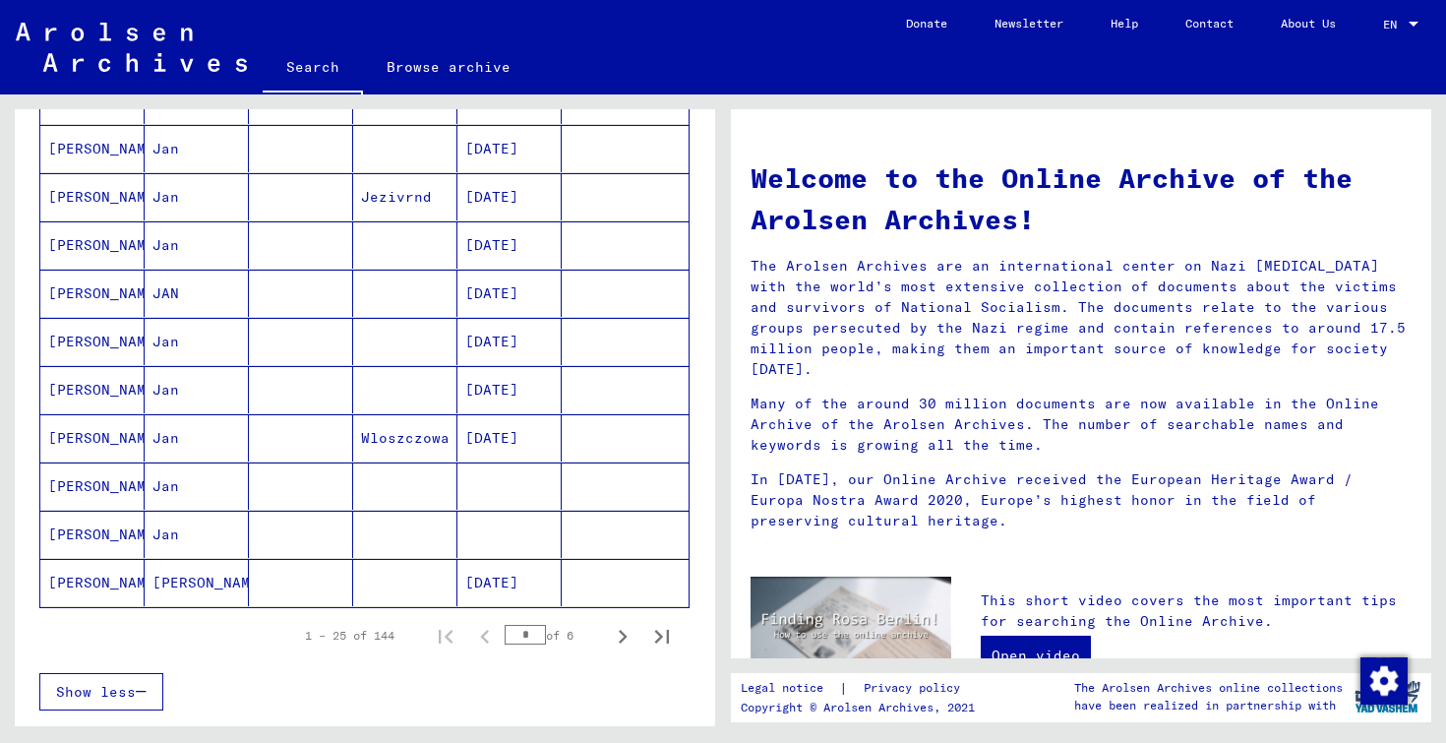
click at [291, 483] on mat-cell at bounding box center [301, 485] width 104 height 47
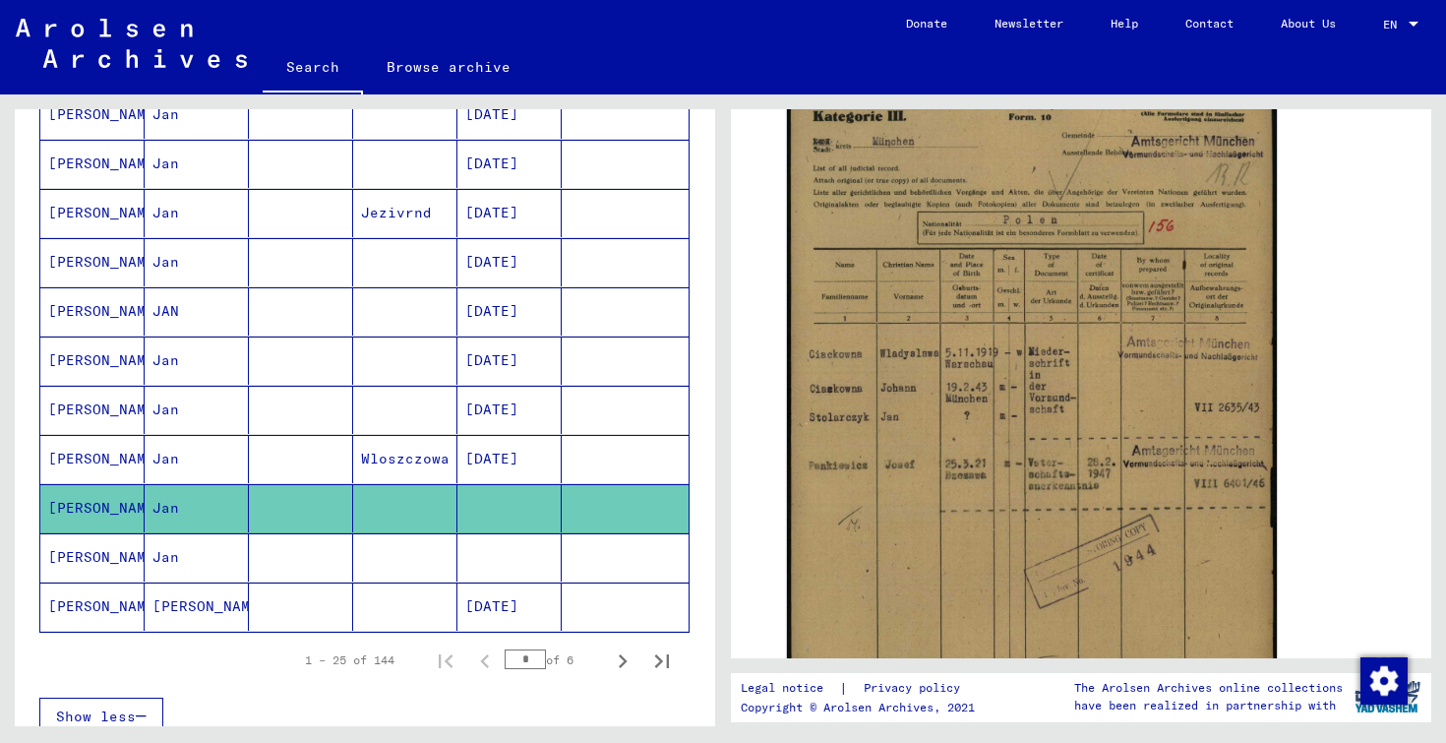
scroll to position [425, 0]
click at [482, 549] on mat-cell at bounding box center [509, 557] width 104 height 48
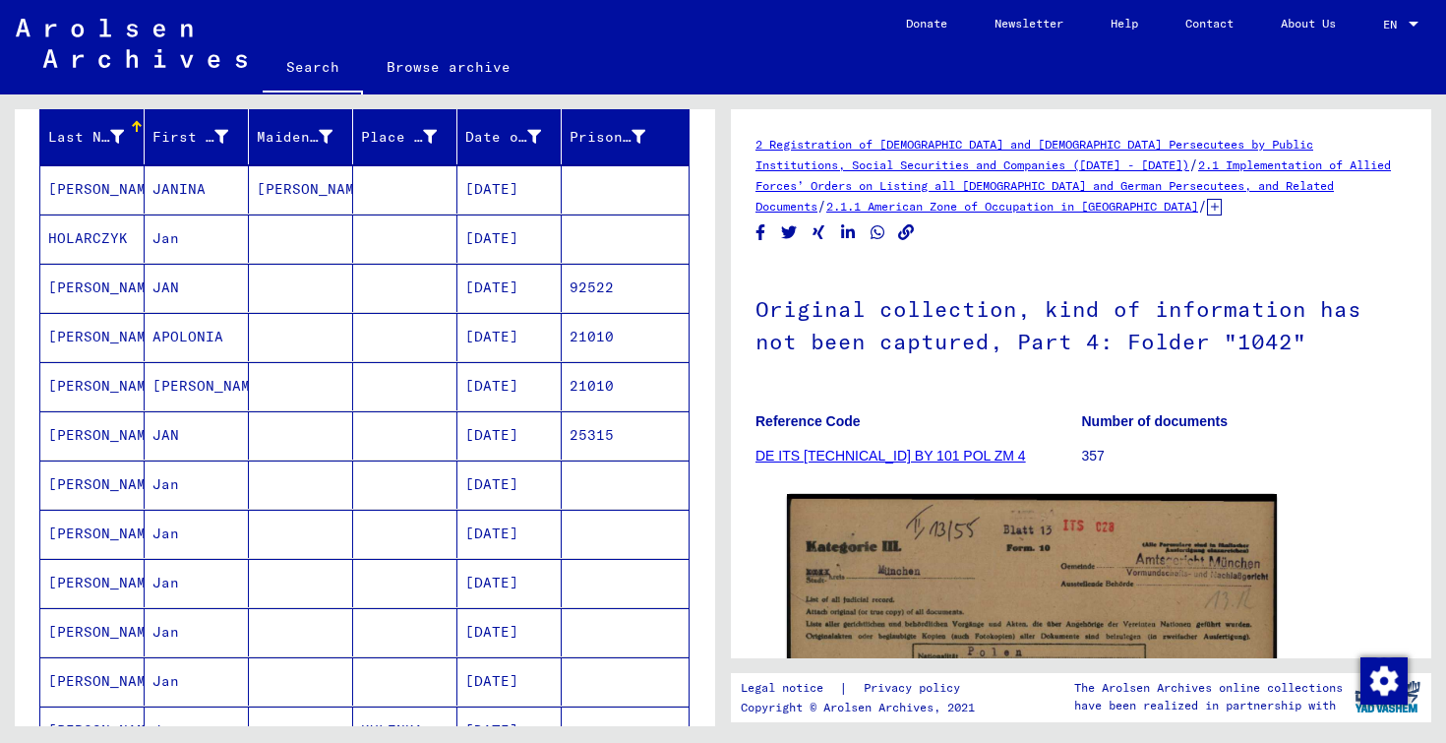
scroll to position [225, 0]
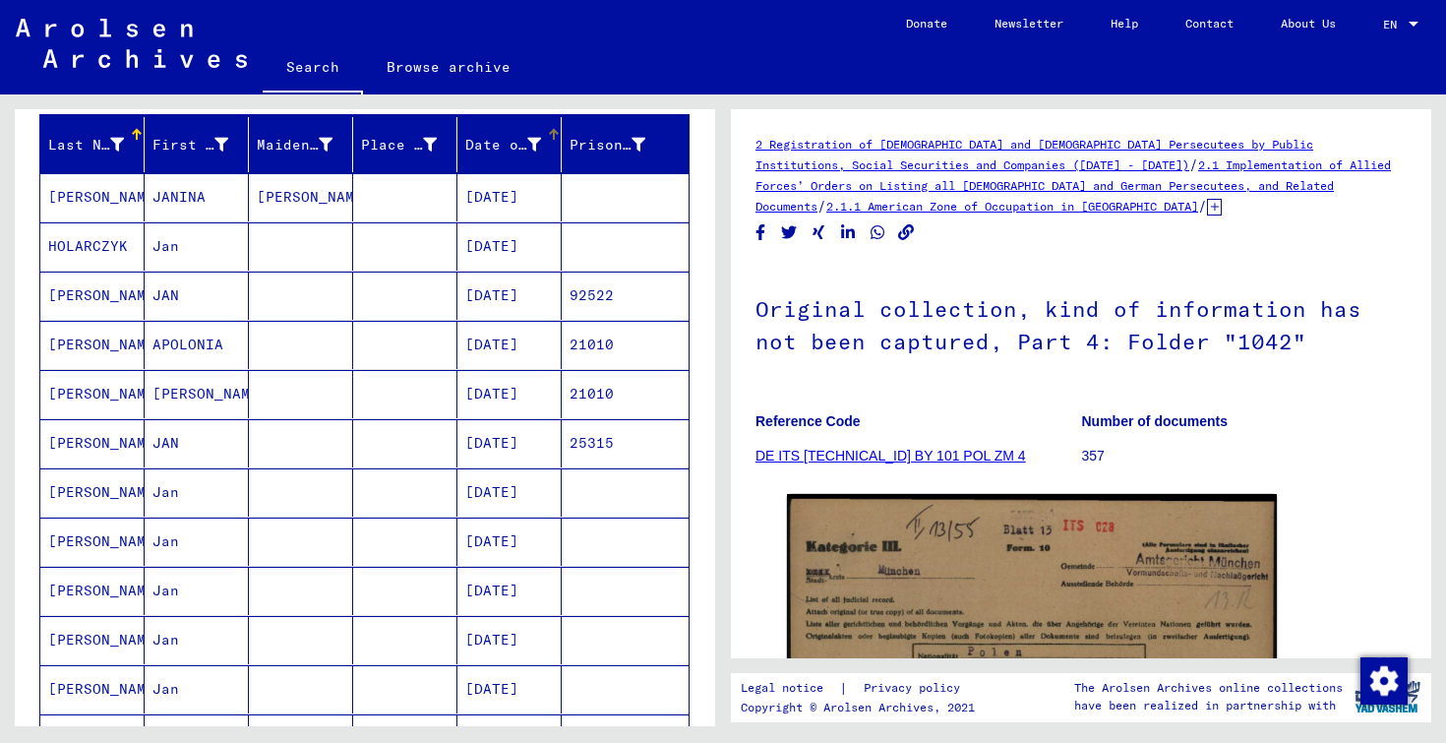
click at [492, 149] on div "Date of Birth" at bounding box center [503, 145] width 76 height 21
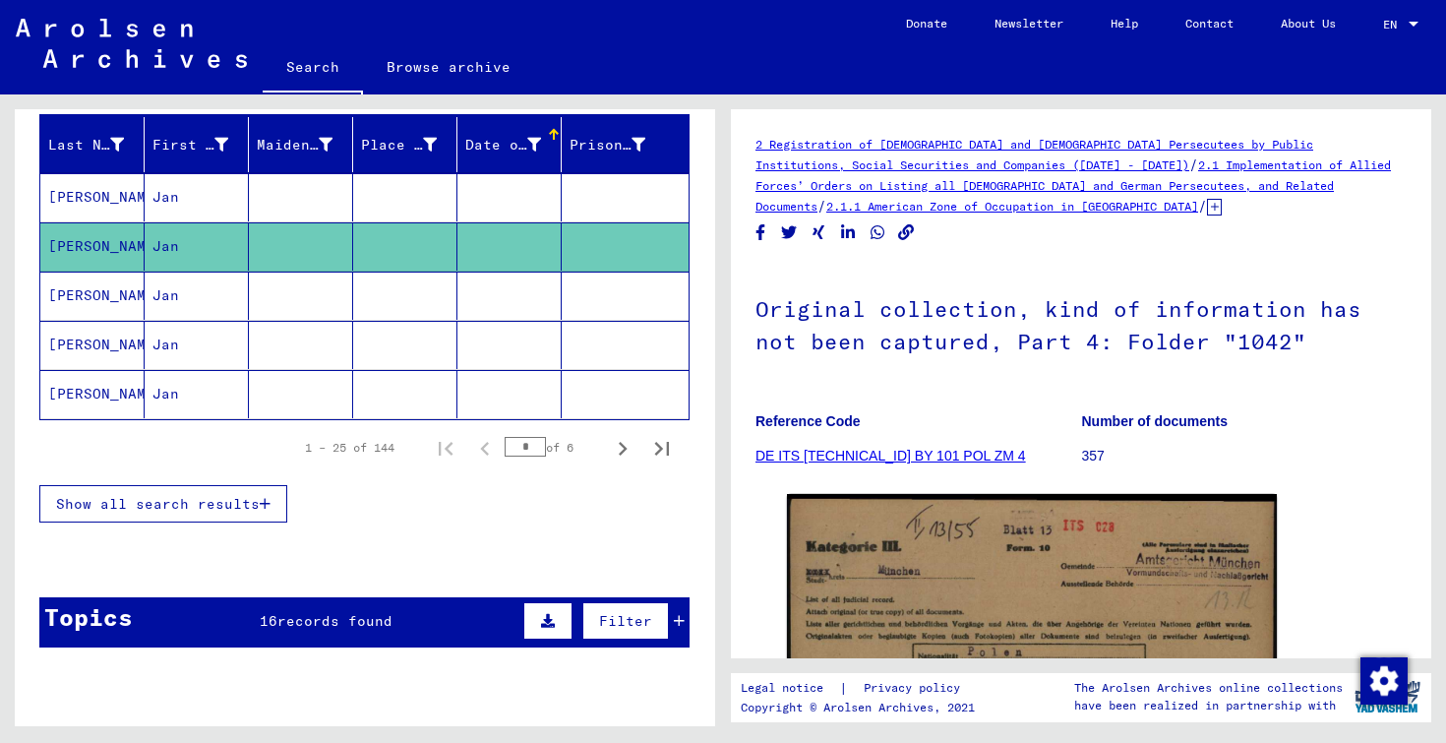
click at [498, 312] on mat-cell at bounding box center [509, 296] width 104 height 48
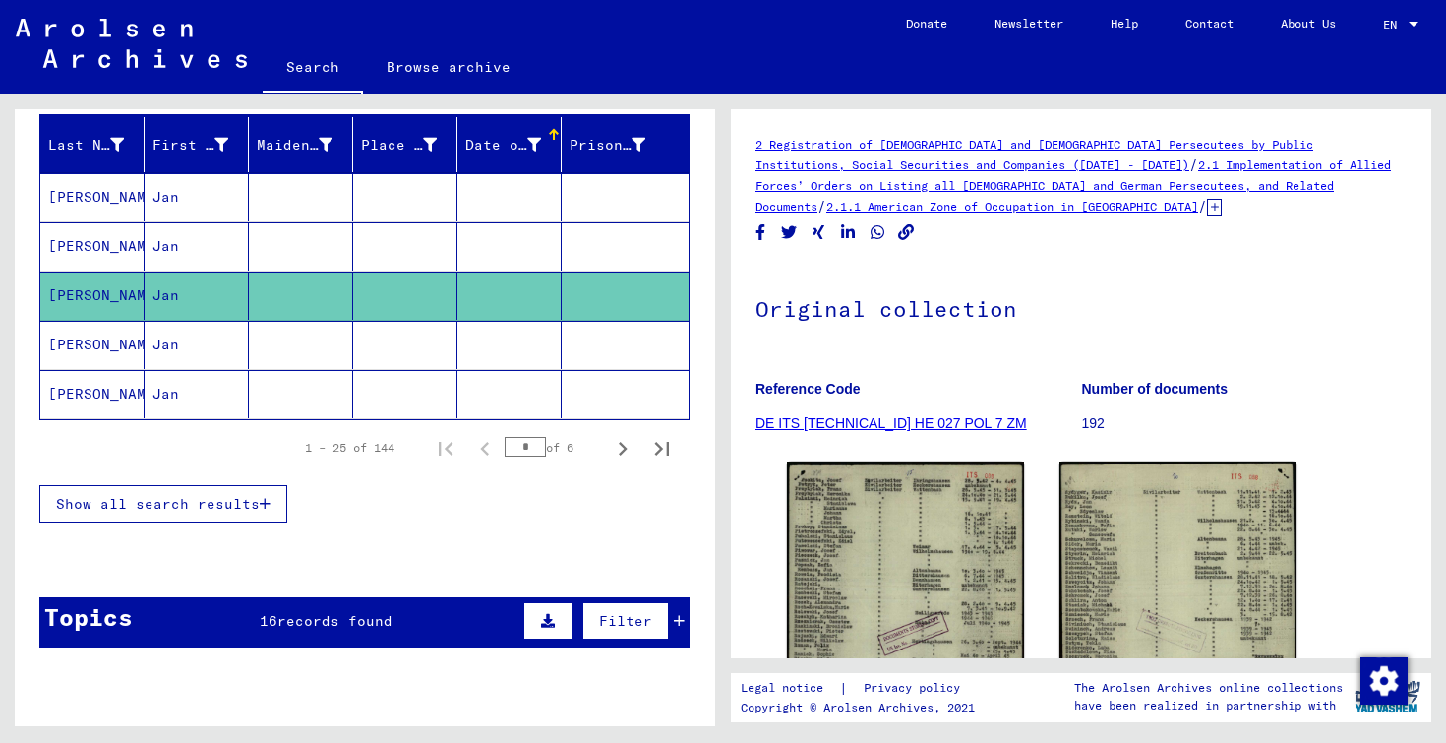
click at [498, 340] on mat-cell at bounding box center [509, 345] width 104 height 48
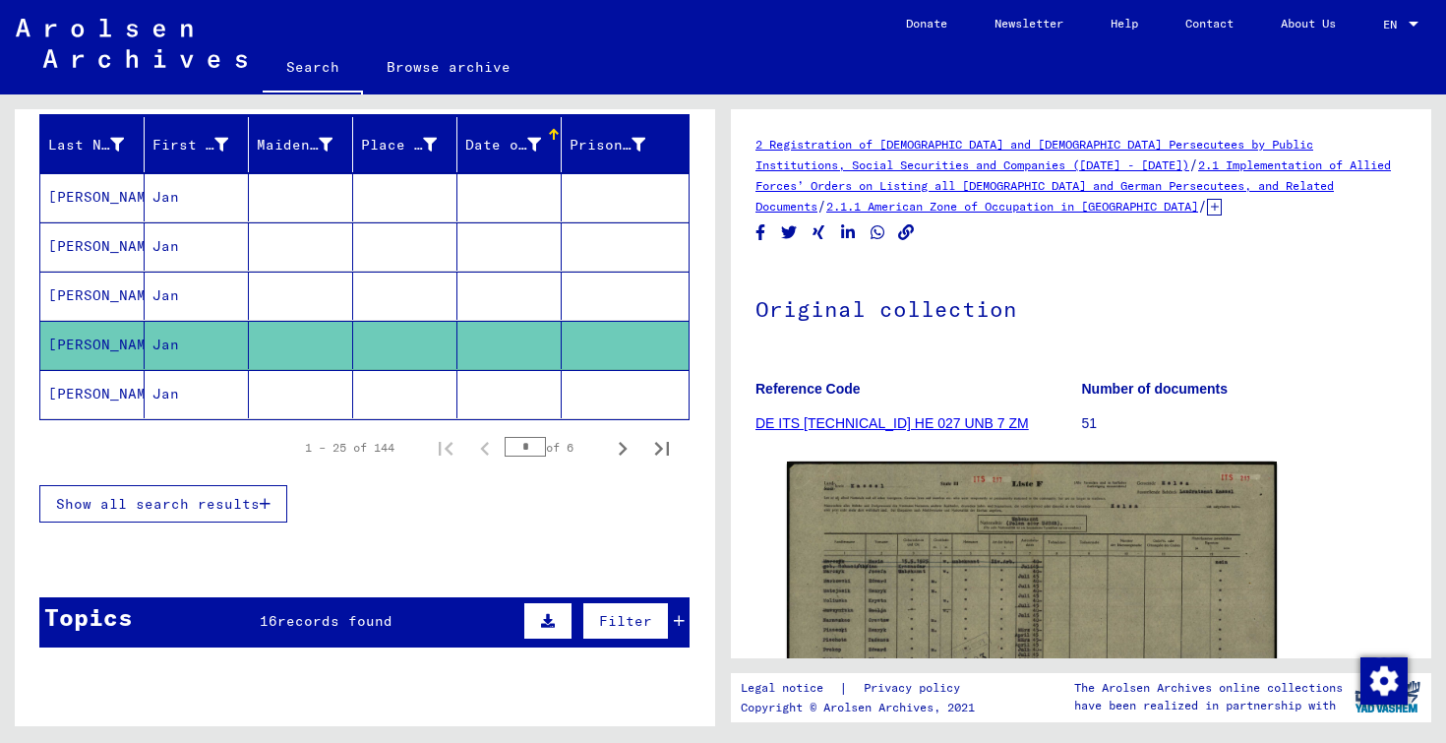
click at [501, 401] on mat-cell at bounding box center [509, 394] width 104 height 48
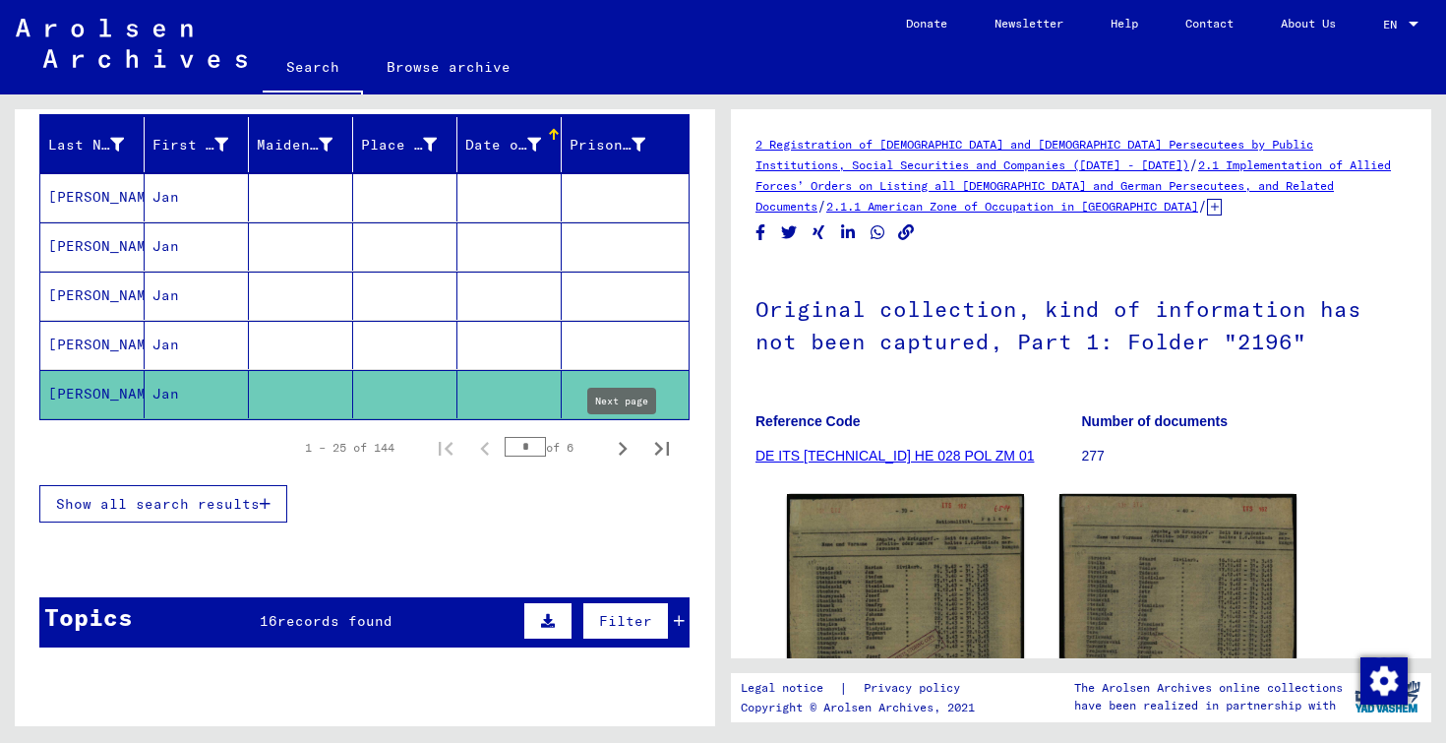
click at [621, 456] on icon "Next page" at bounding box center [623, 449] width 9 height 14
type input "*"
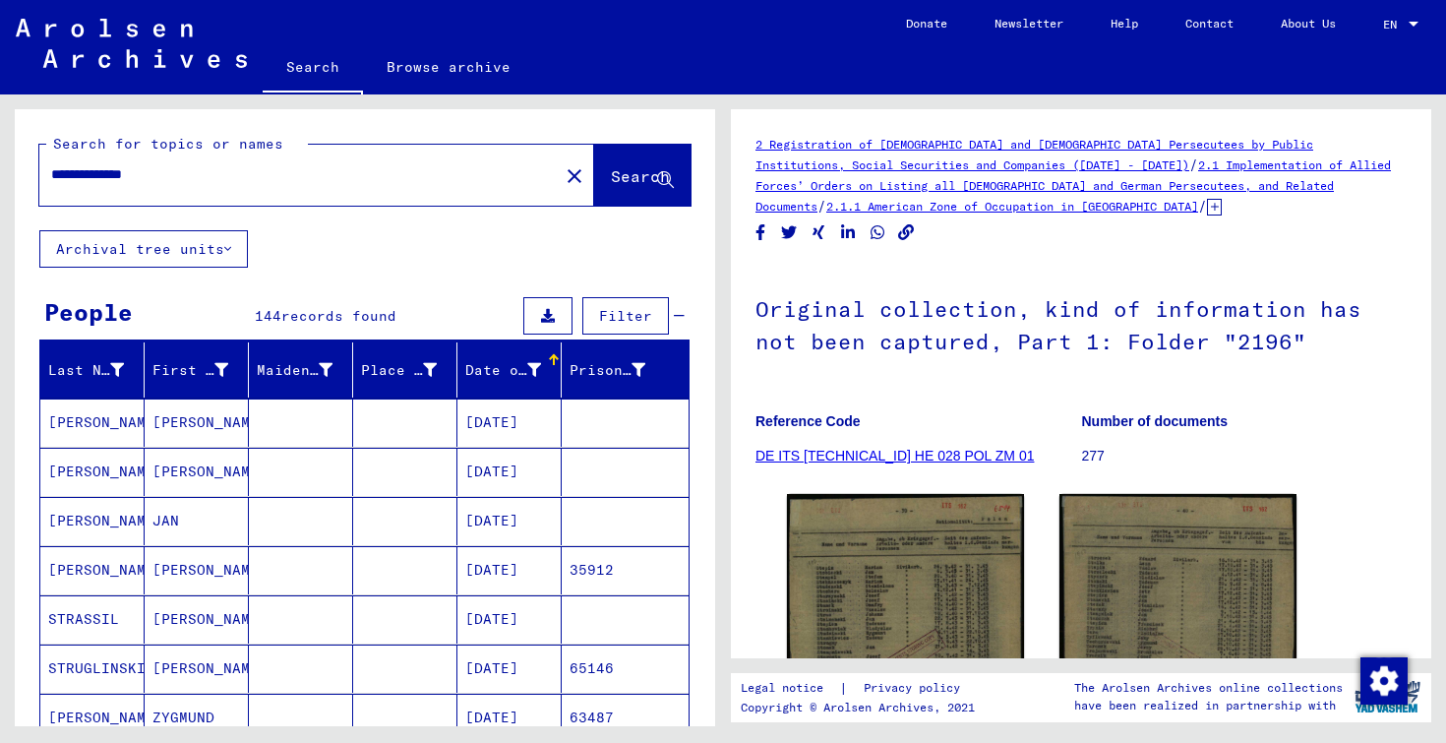
drag, startPoint x: 203, startPoint y: 180, endPoint x: 0, endPoint y: 172, distance: 202.8
click at [0, 172] on div "**********" at bounding box center [361, 410] width 723 height 632
